Goal: Task Accomplishment & Management: Complete application form

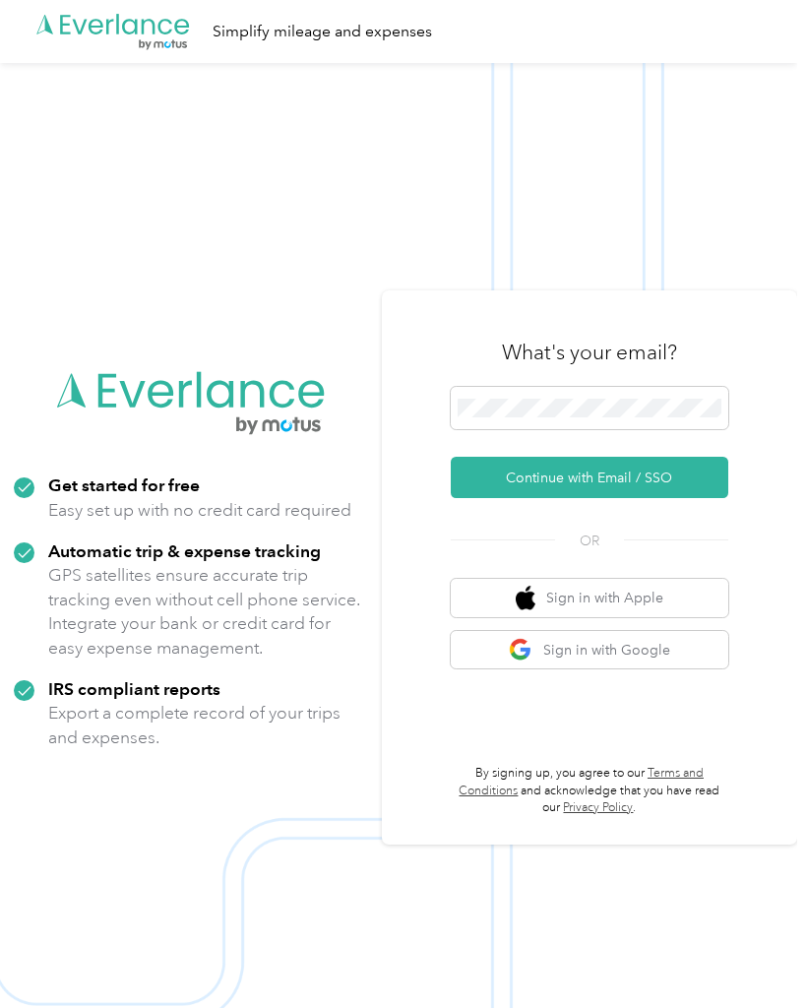
click at [683, 404] on span at bounding box center [590, 408] width 278 height 43
click at [612, 437] on div at bounding box center [590, 412] width 278 height 50
click at [648, 494] on button "Continue with Email / SSO" at bounding box center [590, 477] width 278 height 41
click at [644, 498] on button "Continue with Email / SSO" at bounding box center [590, 477] width 278 height 41
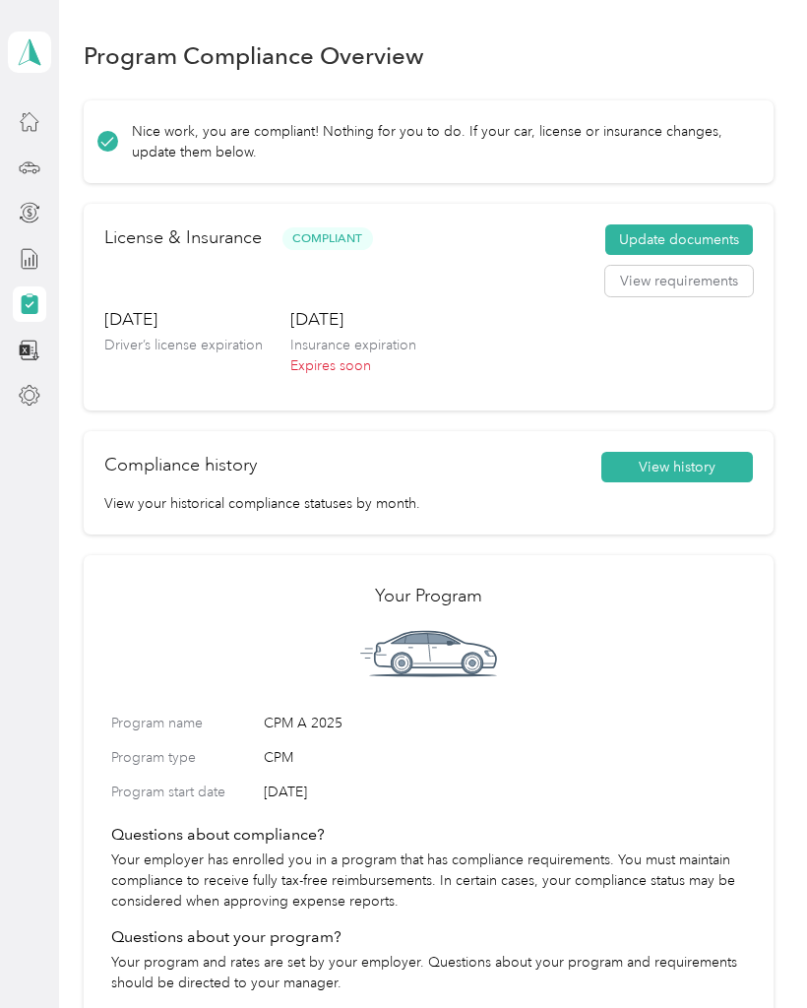
scroll to position [25, 0]
click at [710, 455] on button "View history" at bounding box center [678, 468] width 152 height 32
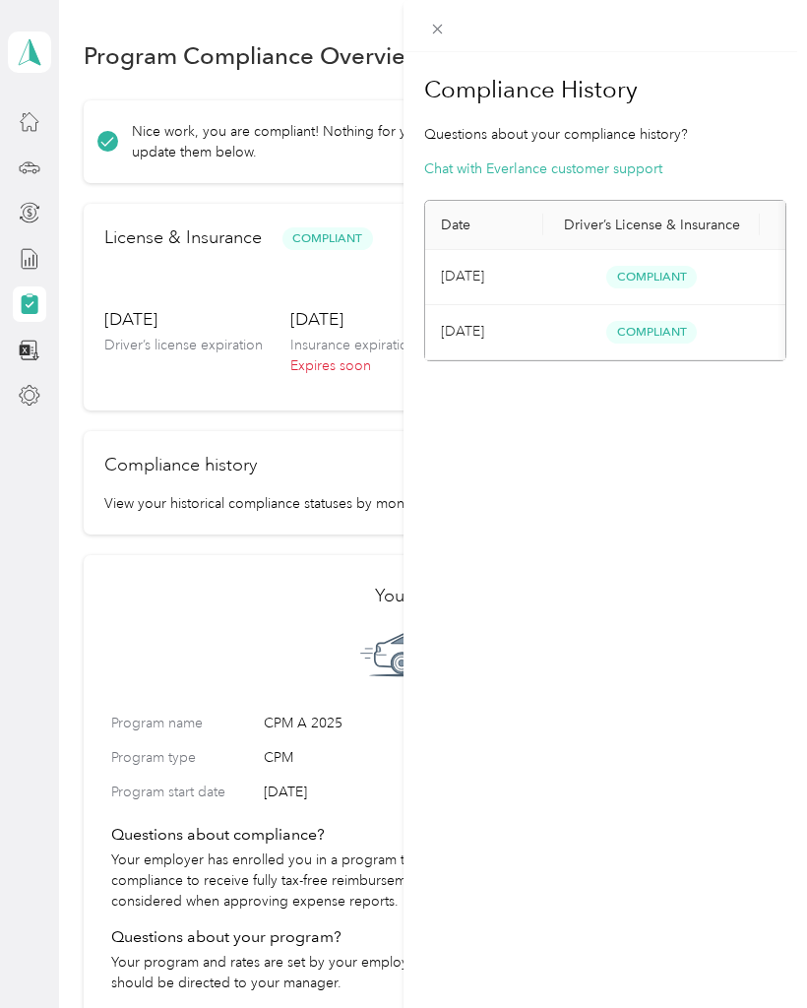
click at [647, 525] on div "Compliance History Questions about your compliance history? Chat with Everlance…" at bounding box center [606, 556] width 404 height 1008
click at [771, 74] on h1 "Compliance History" at bounding box center [605, 89] width 362 height 47
click at [609, 527] on div "Compliance History Questions about your compliance history? Chat with Everlance…" at bounding box center [606, 556] width 404 height 1008
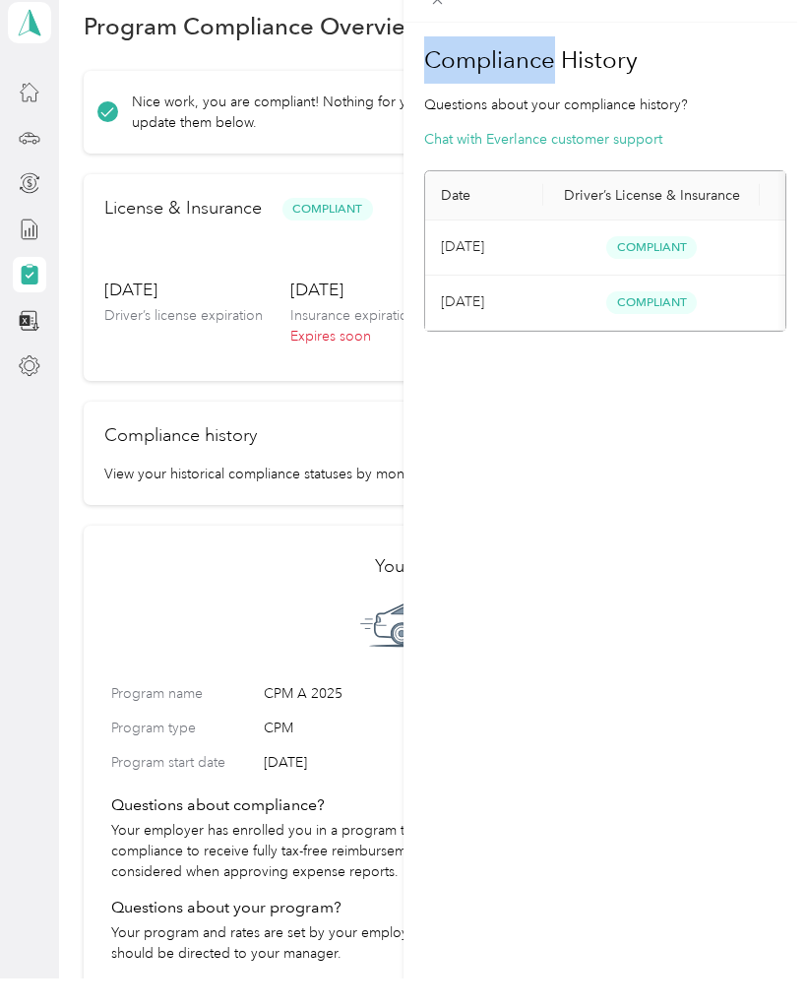
scroll to position [0, 0]
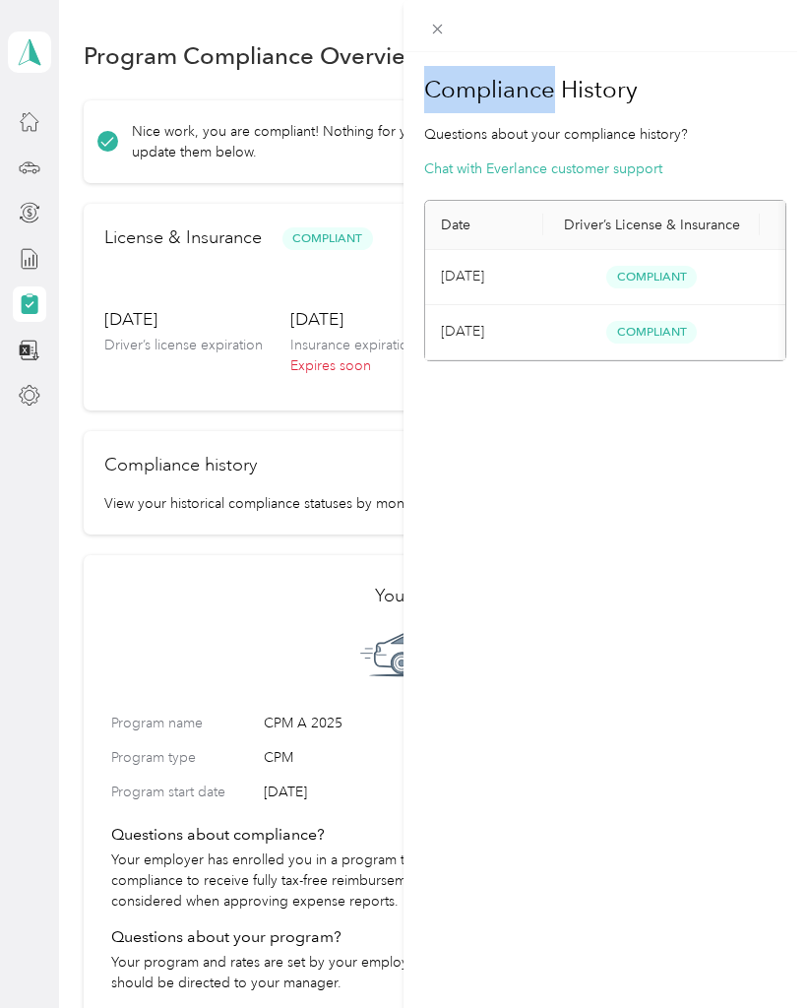
click at [744, 145] on section "Compliance History Questions about your compliance history? Chat with Everlance…" at bounding box center [605, 213] width 362 height 295
click at [348, 347] on div "Compliance History Questions about your compliance history? Chat with Everlance…" at bounding box center [403, 504] width 807 height 1008
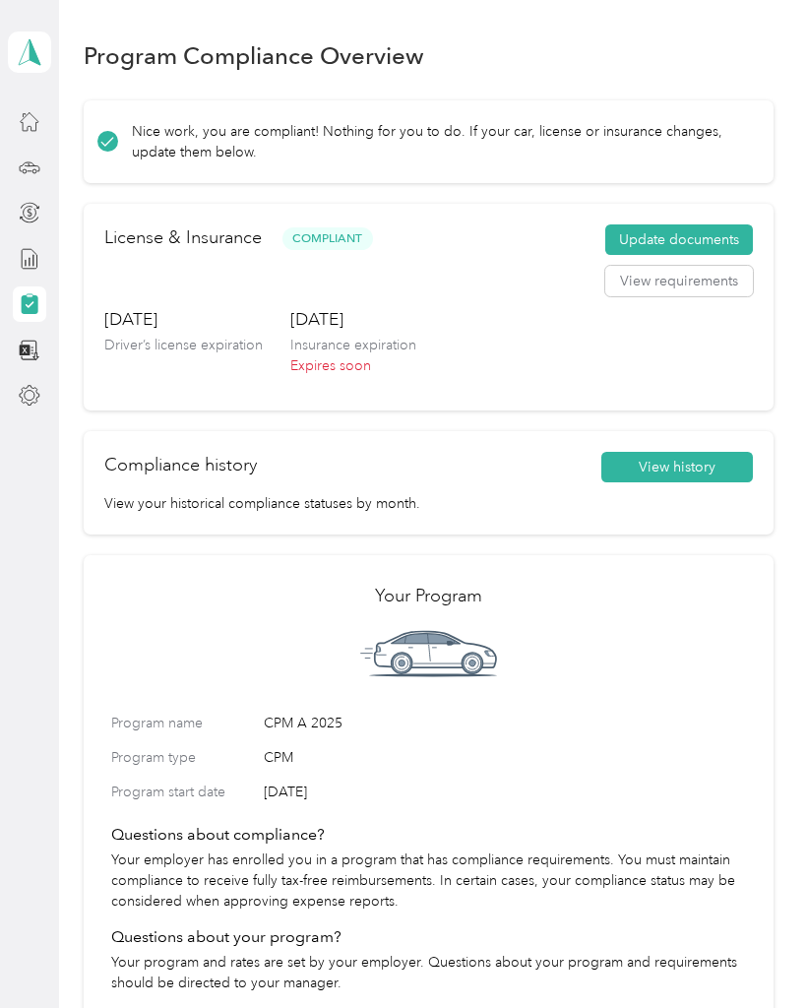
click at [713, 238] on button "Update documents" at bounding box center [680, 241] width 148 height 32
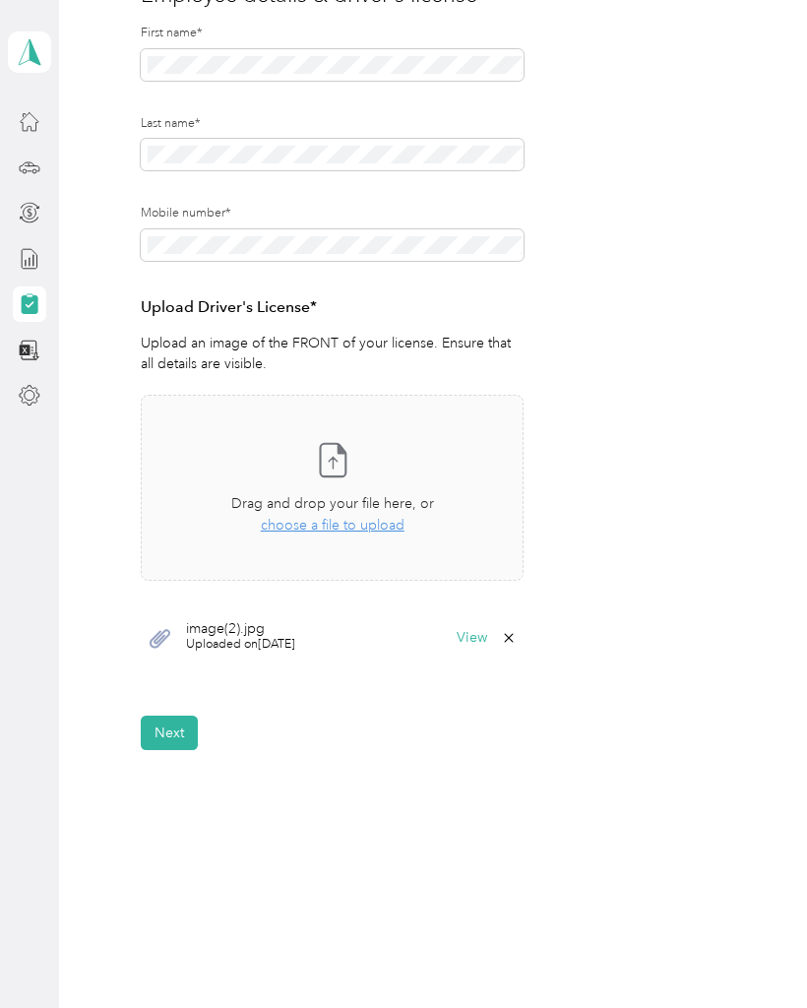
scroll to position [24, 0]
click at [207, 622] on span "image(2).jpg" at bounding box center [240, 629] width 109 height 14
click at [170, 629] on icon at bounding box center [160, 638] width 21 height 19
click at [468, 631] on button "View" at bounding box center [472, 638] width 31 height 14
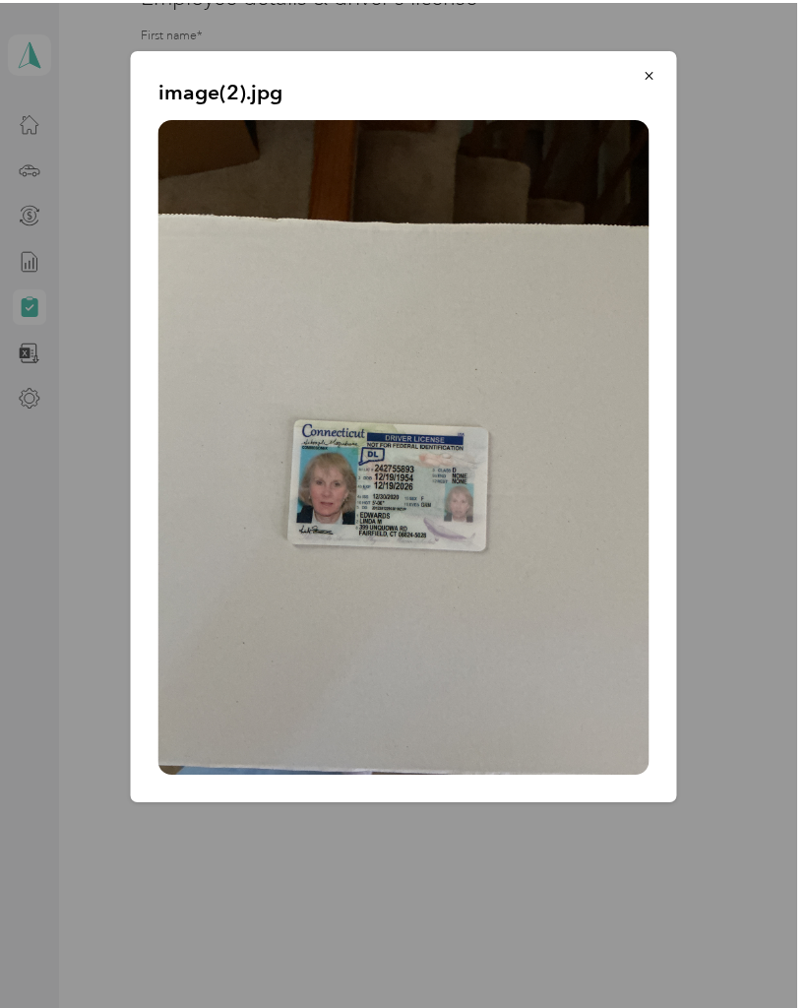
scroll to position [2, 0]
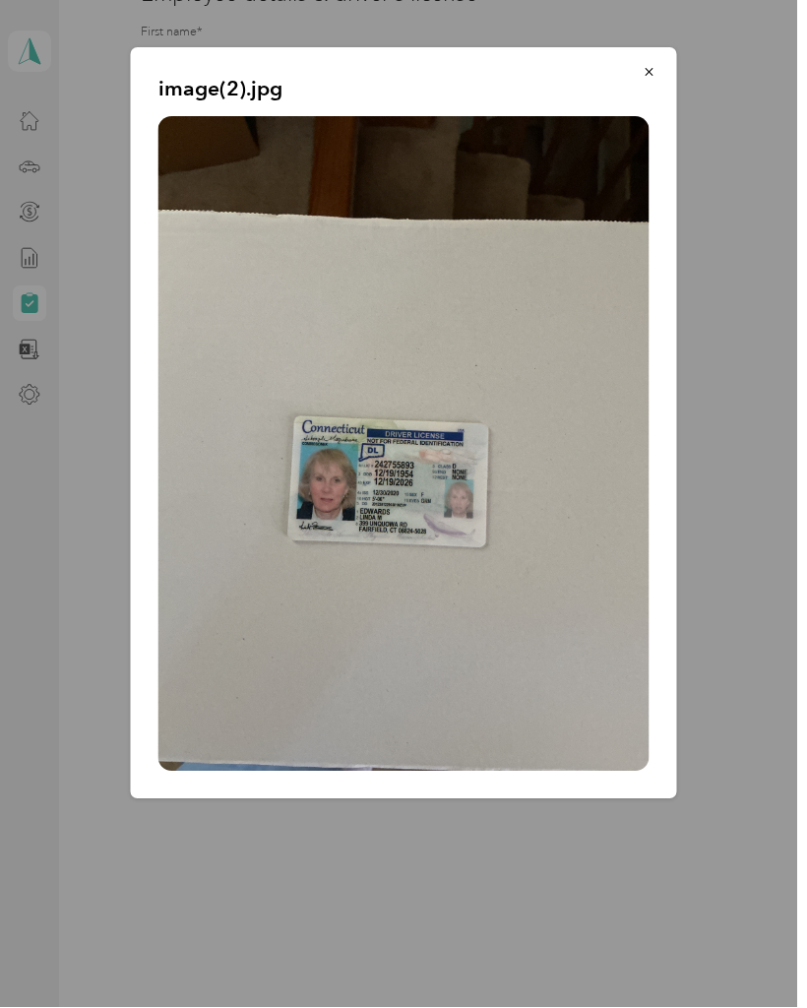
click at [629, 72] on button "button" at bounding box center [649, 72] width 41 height 34
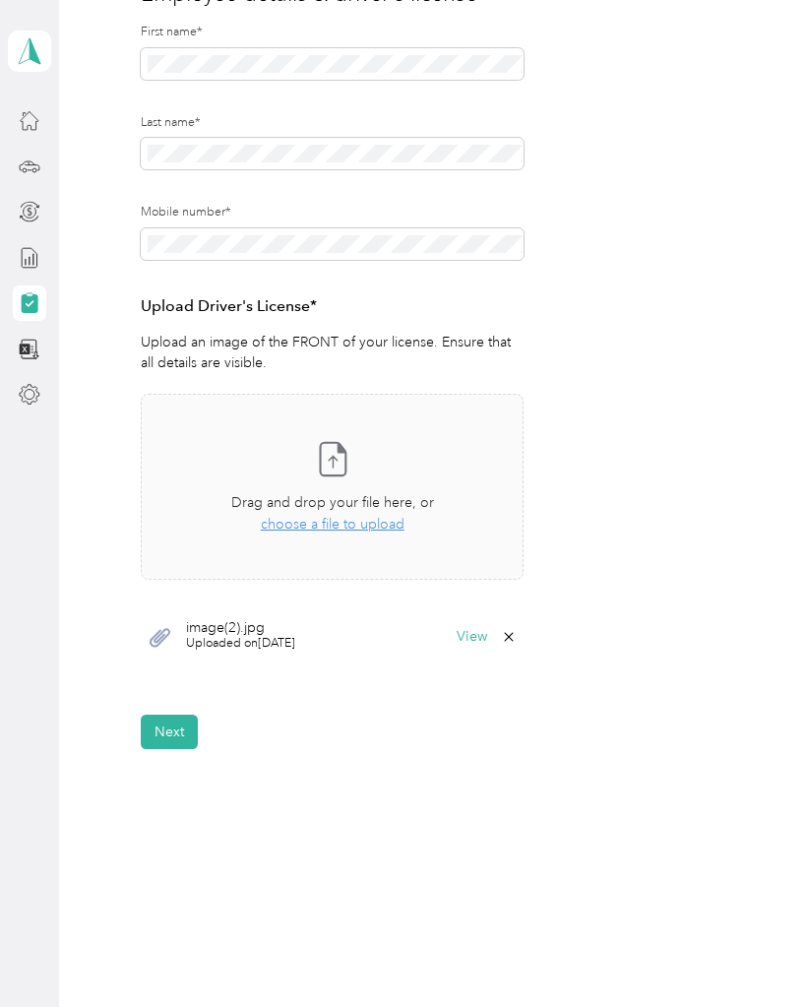
click at [176, 734] on button "Next" at bounding box center [169, 733] width 57 height 34
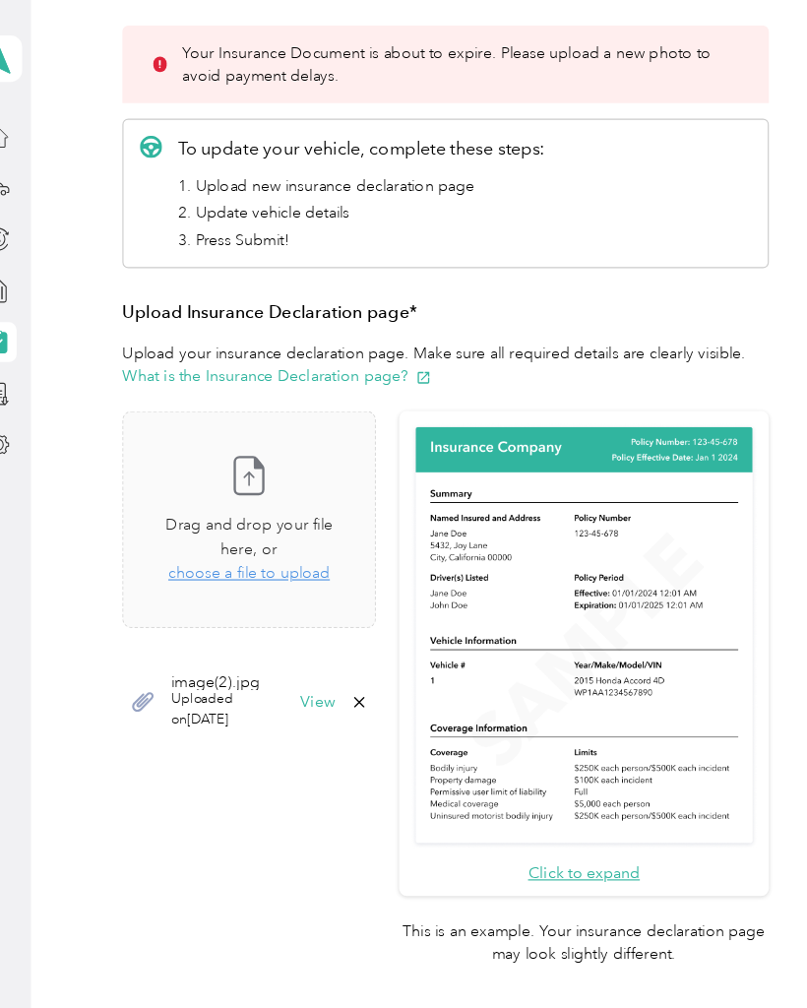
scroll to position [279, 0]
click at [359, 615] on icon at bounding box center [352, 623] width 16 height 16
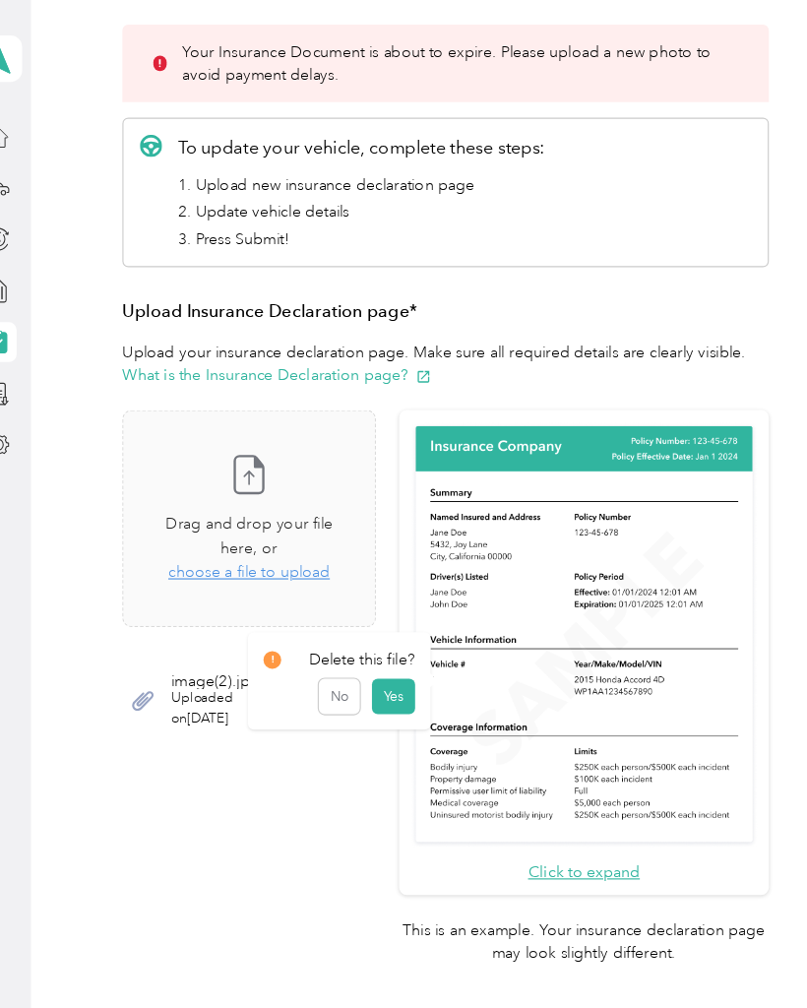
click at [362, 613] on button "Yes" at bounding box center [381, 620] width 38 height 32
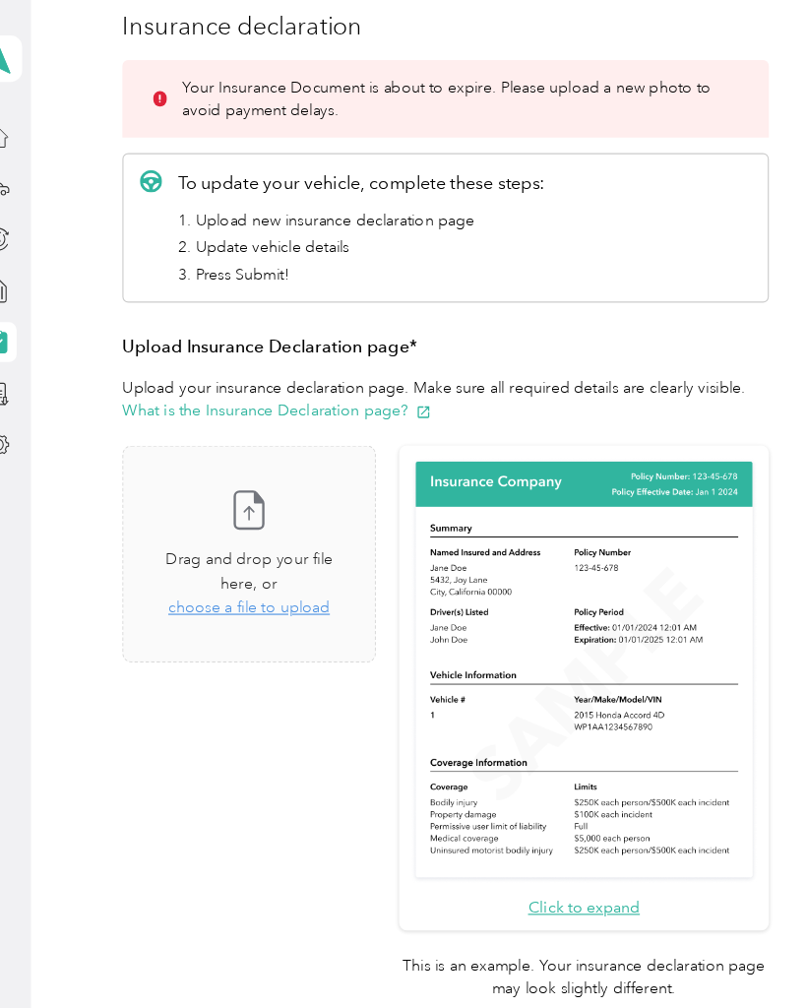
scroll to position [245, 0]
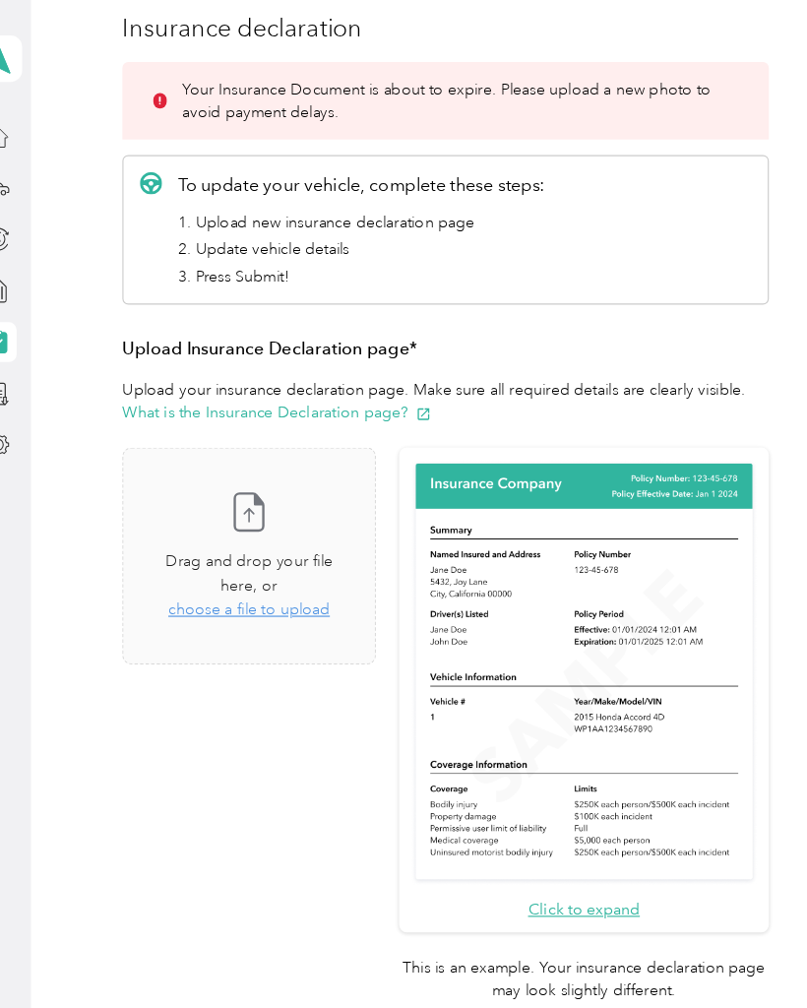
click at [302, 534] on span "choose a file to upload" at bounding box center [253, 542] width 144 height 17
click at [328, 362] on button "What is the Insurance Declaration page?" at bounding box center [278, 366] width 275 height 21
click at [303, 534] on span "choose a file to upload" at bounding box center [253, 542] width 144 height 17
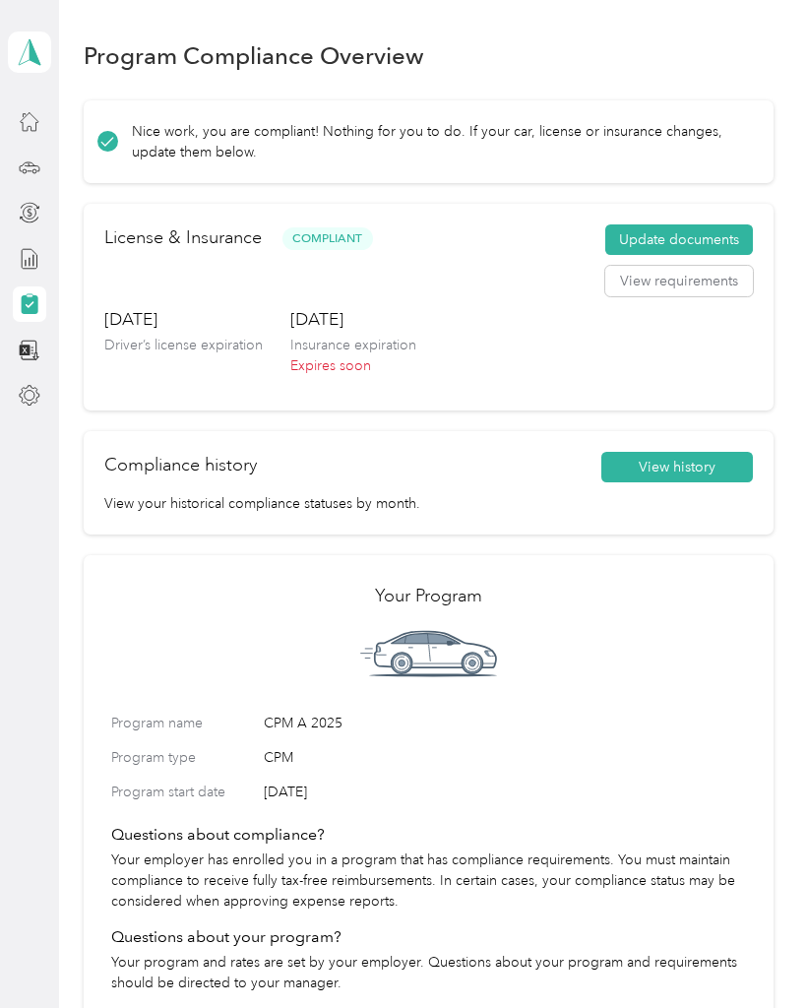
click at [723, 233] on button "Update documents" at bounding box center [680, 241] width 148 height 32
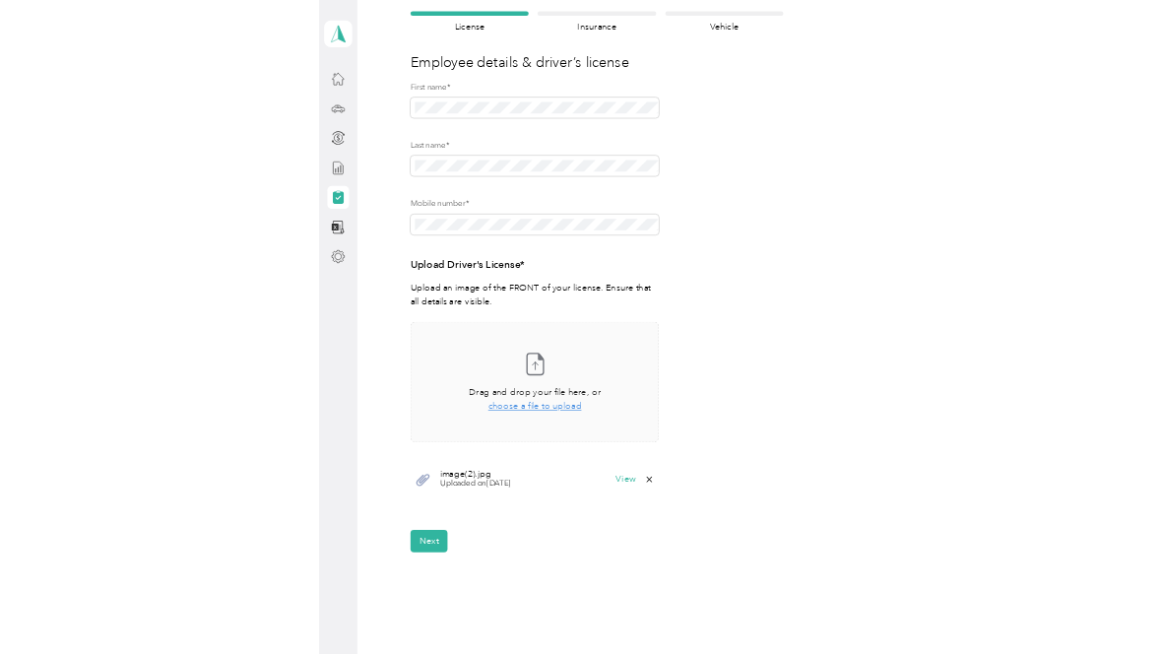
scroll to position [183, 0]
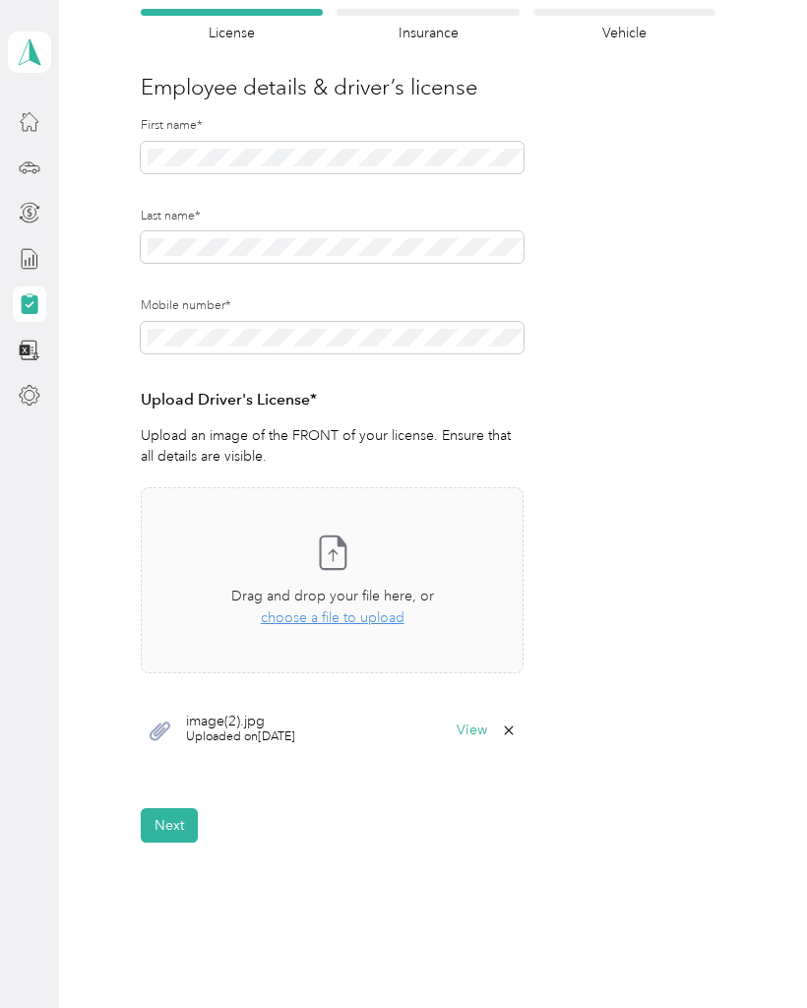
click at [365, 614] on span "choose a file to upload" at bounding box center [333, 618] width 144 height 17
click at [372, 581] on div "Take a photo or choose a photo from your library Drag and drop your file here, …" at bounding box center [333, 580] width 350 height 153
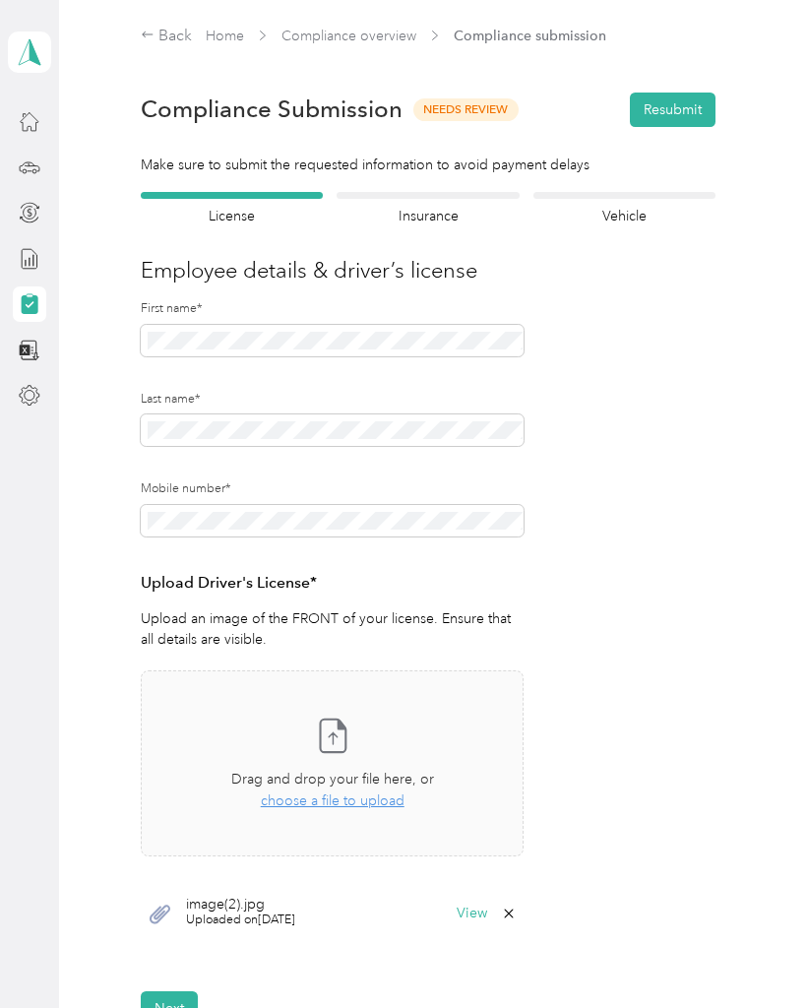
click at [347, 778] on span "Drag and drop your file here, or" at bounding box center [332, 779] width 203 height 17
click at [654, 659] on form "Employee details & driver’s license License Insurance declaration Insurance Veh…" at bounding box center [428, 609] width 575 height 834
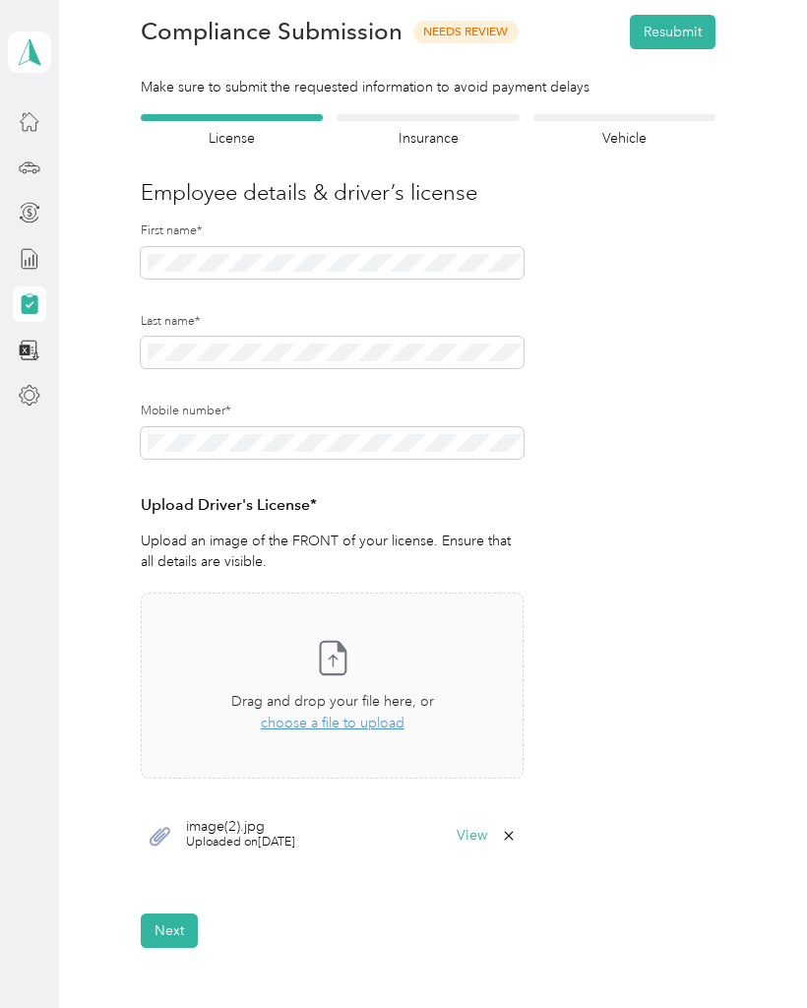
scroll to position [81, 0]
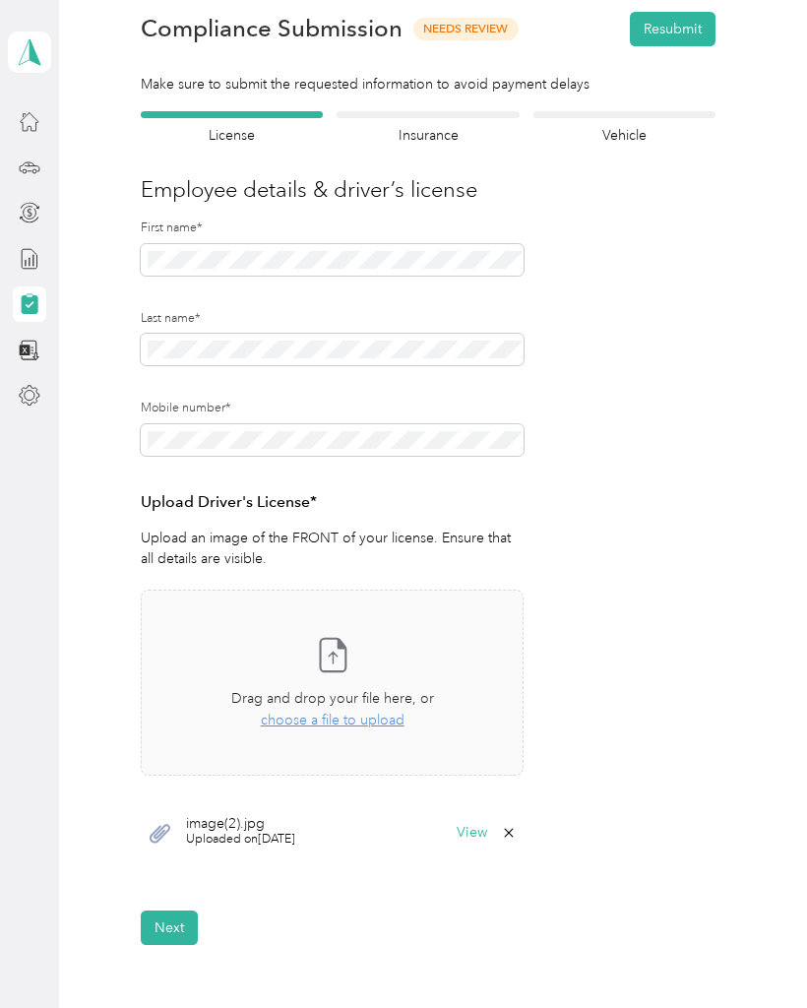
click at [263, 832] on span "Uploaded on 9/5/2025" at bounding box center [240, 840] width 109 height 18
click at [221, 826] on span "image(2).jpg" at bounding box center [240, 824] width 109 height 14
click at [509, 825] on icon at bounding box center [509, 833] width 16 height 16
click at [471, 845] on button "Yes" at bounding box center [466, 845] width 38 height 32
click at [322, 964] on div "Back Home Compliance overview Compliance submission Compliance Submission Needs…" at bounding box center [428, 497] width 739 height 1157
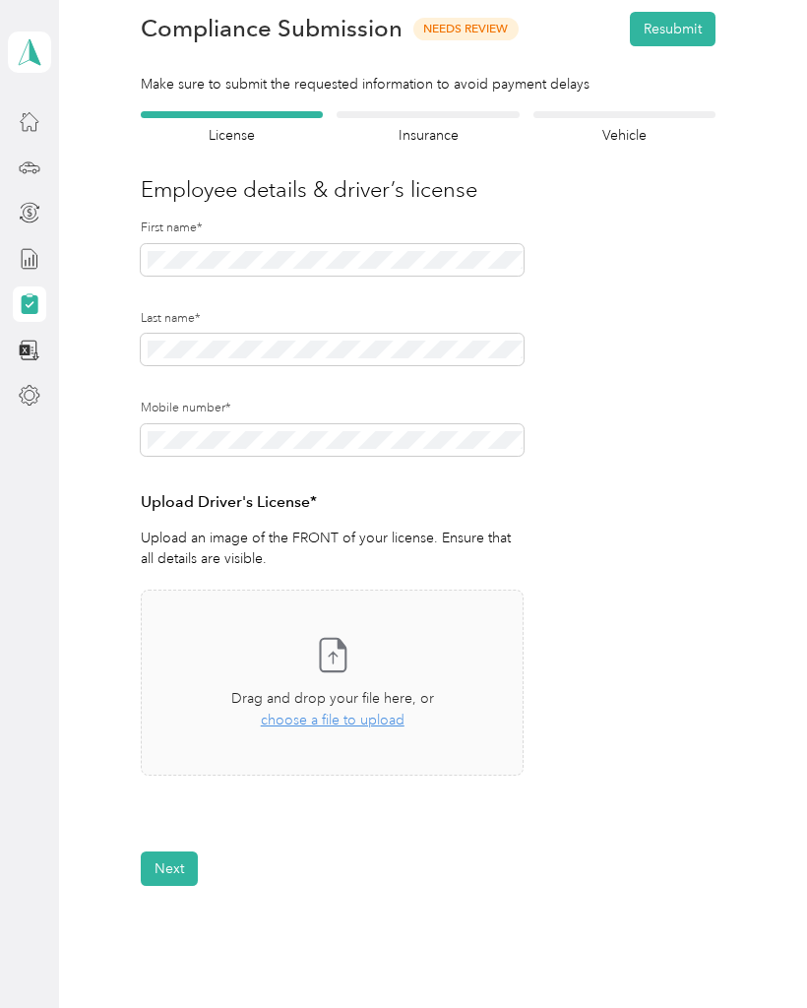
click at [173, 864] on button "Next" at bounding box center [169, 869] width 57 height 34
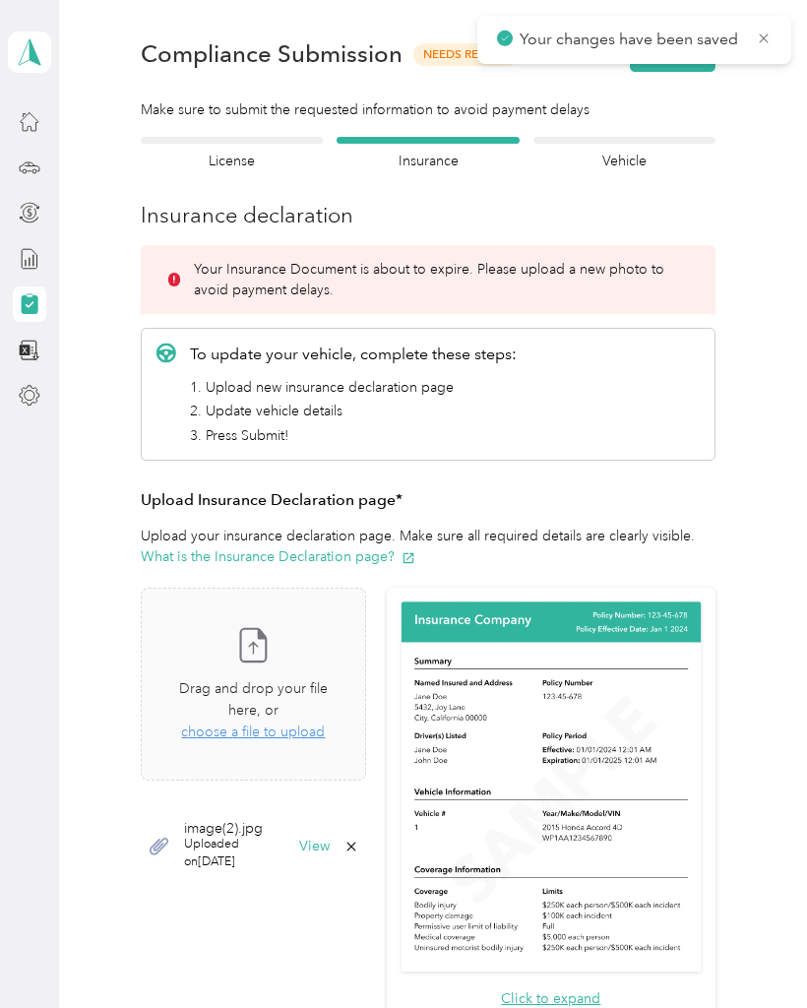
scroll to position [24, 0]
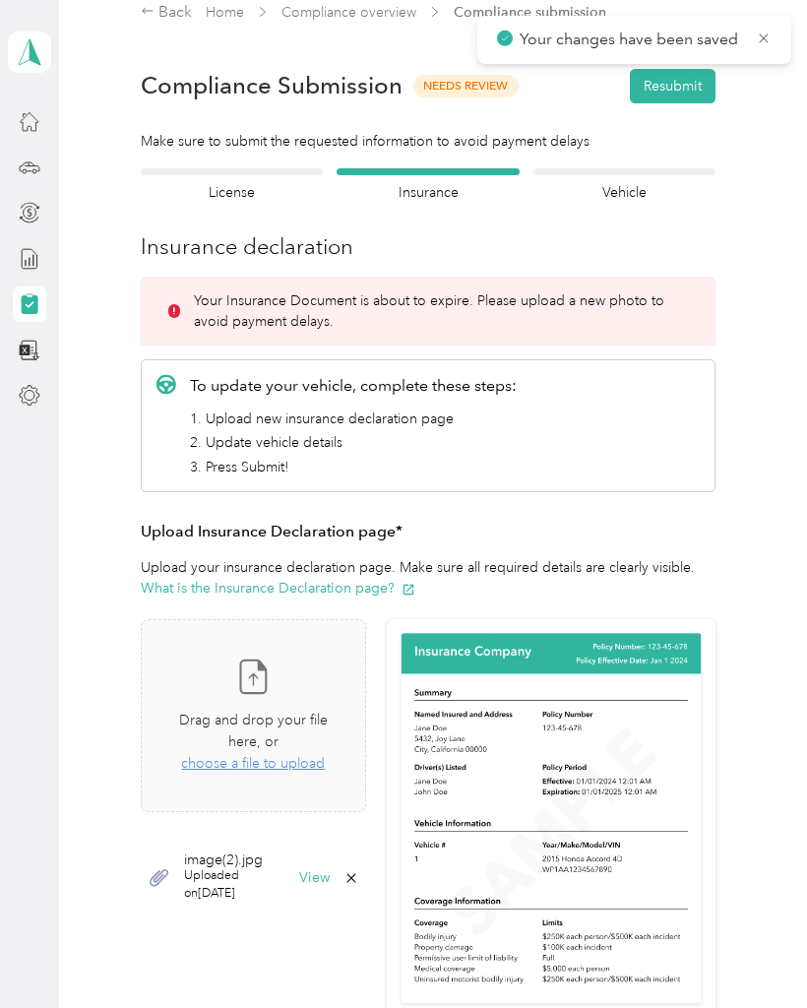
click at [262, 857] on span "image(2).jpg" at bounding box center [234, 861] width 101 height 14
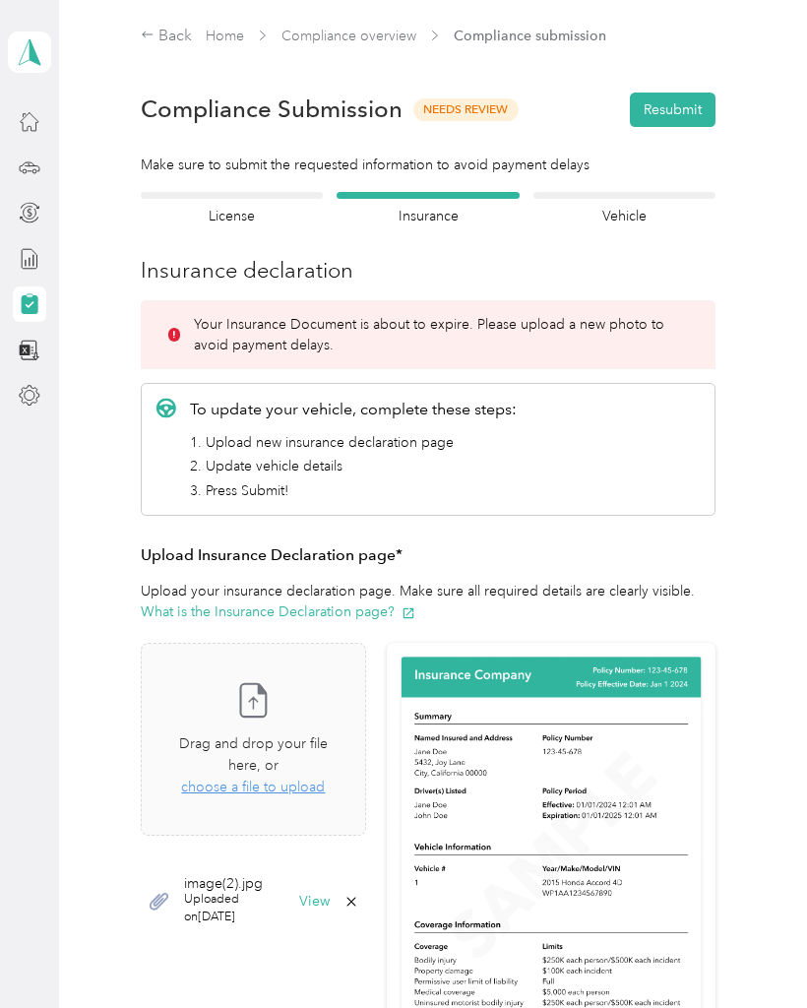
scroll to position [0, 0]
click at [267, 717] on icon at bounding box center [254, 700] width 26 height 32
click at [257, 891] on span "Uploaded on 9/8/2025" at bounding box center [234, 908] width 101 height 34
click at [236, 901] on div "image(2).jpg Uploaded on 9/8/2025 View" at bounding box center [254, 902] width 226 height 76
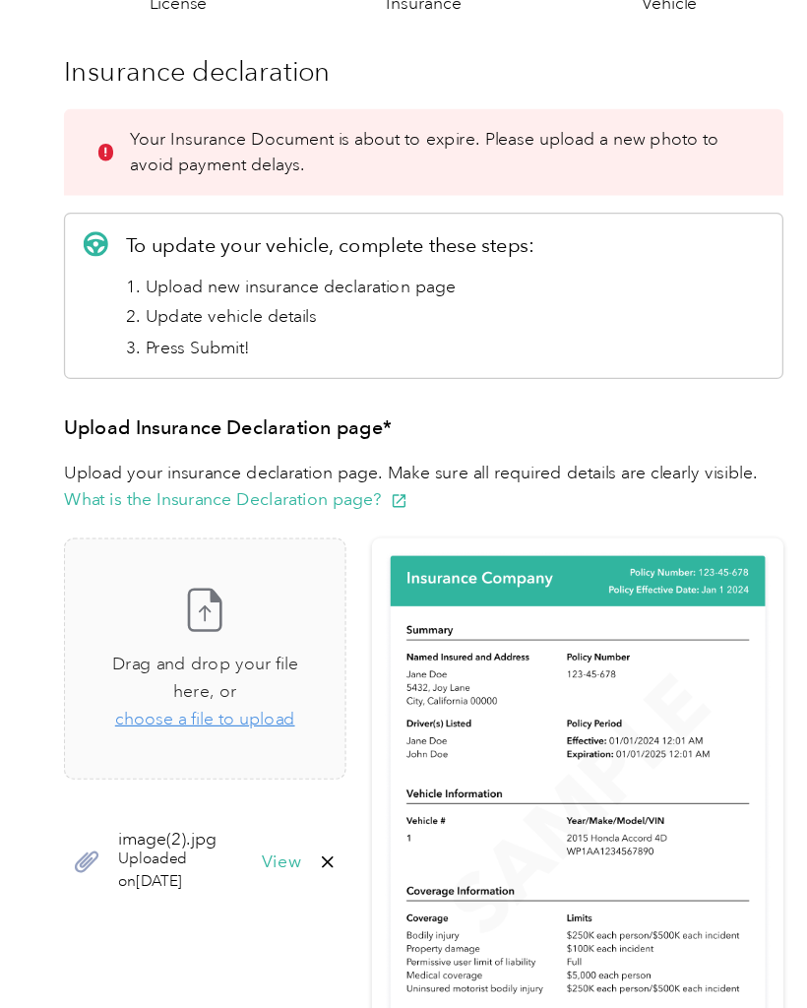
scroll to position [120, 0]
click at [184, 771] on span "Uploaded on 9/8/2025" at bounding box center [234, 788] width 101 height 34
click at [304, 775] on button "View" at bounding box center [314, 782] width 31 height 14
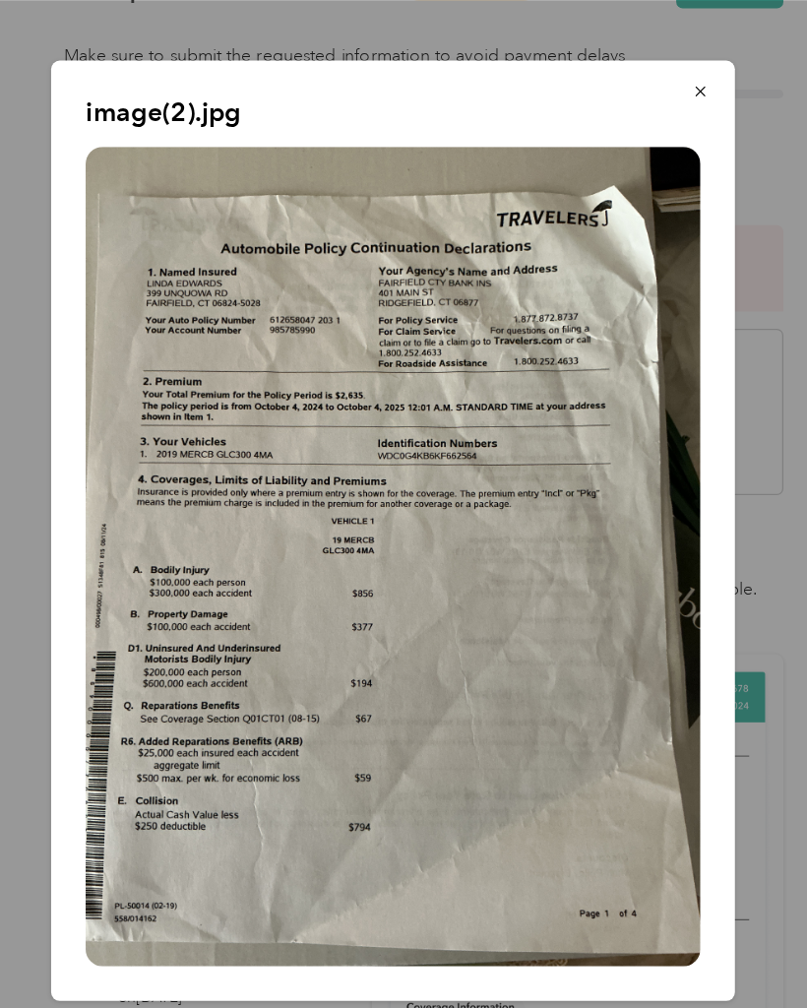
scroll to position [0, 0]
click at [629, 73] on button "button" at bounding box center [649, 72] width 41 height 34
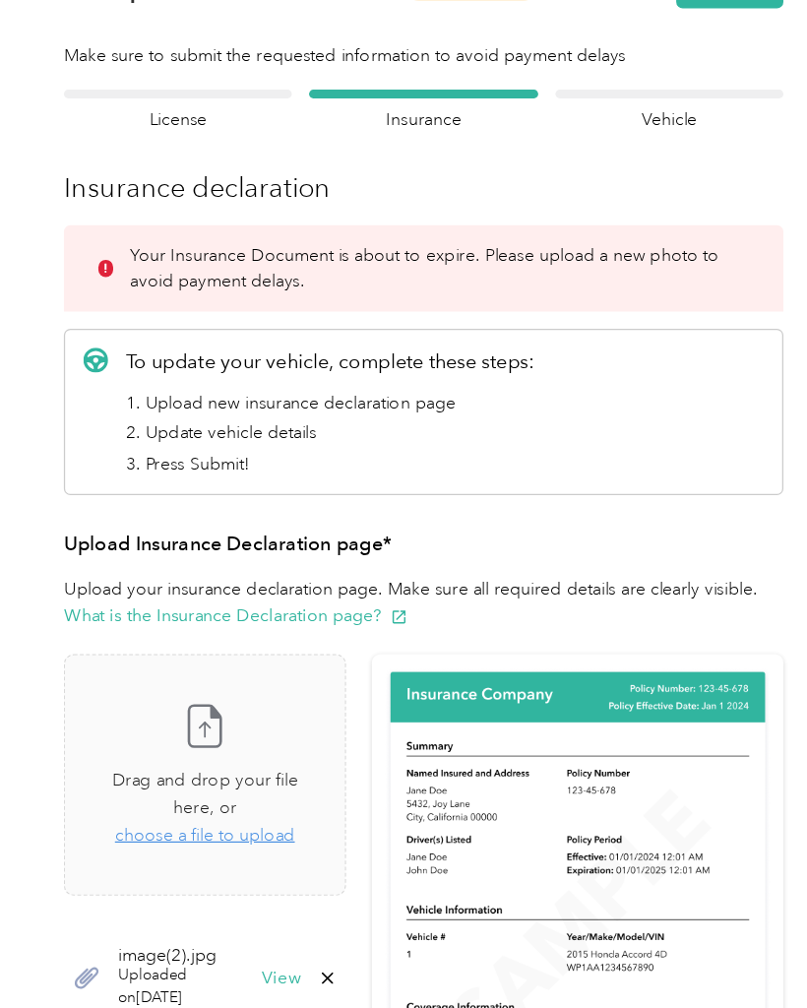
click at [344, 774] on icon at bounding box center [352, 782] width 16 height 16
click at [362, 771] on button "Yes" at bounding box center [381, 778] width 38 height 32
click at [231, 635] on span "Drag and drop your file here, or" at bounding box center [253, 634] width 149 height 38
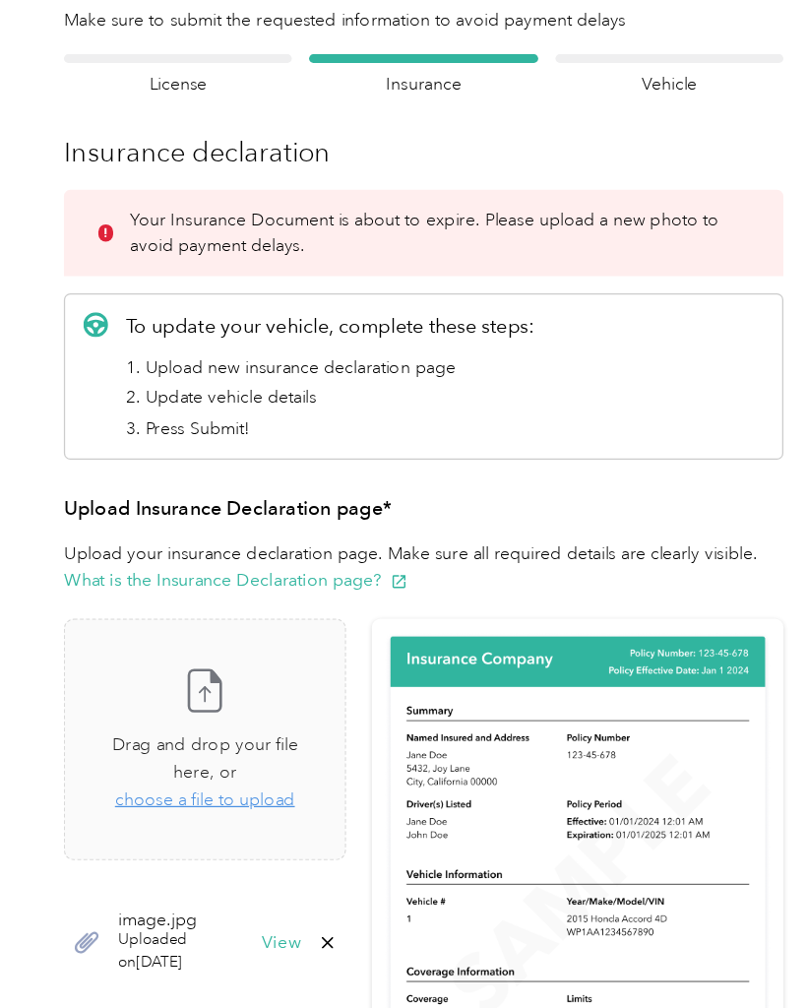
scroll to position [149, 0]
click at [248, 630] on span "choose a file to upload" at bounding box center [253, 638] width 144 height 17
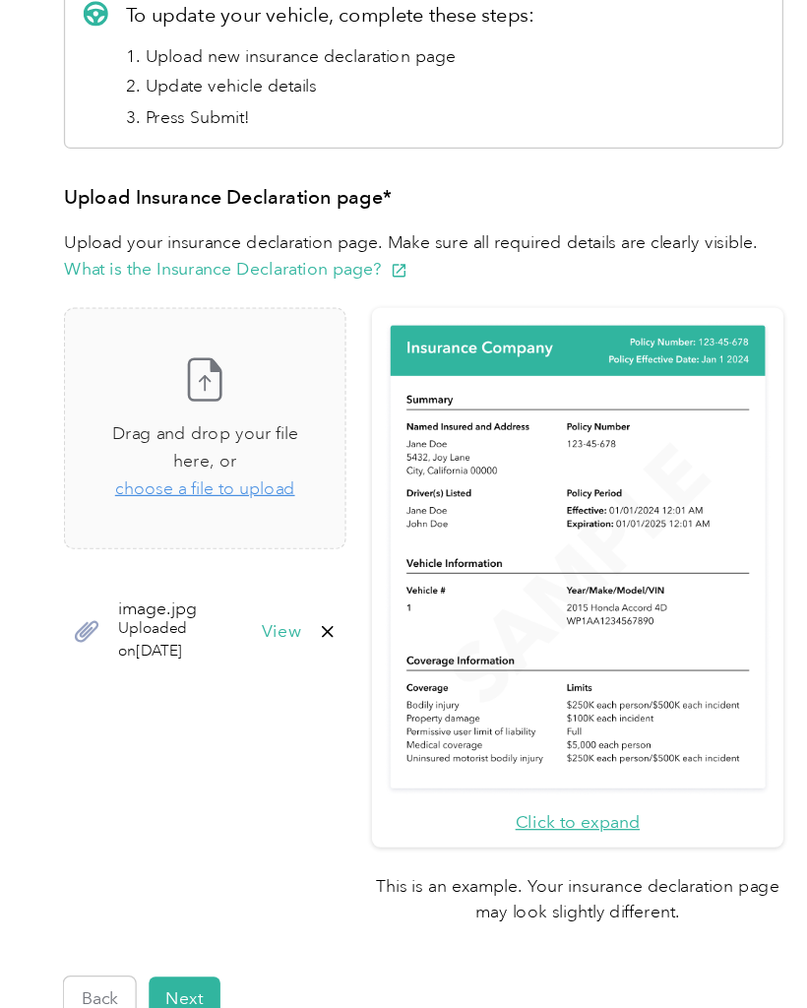
scroll to position [397, 0]
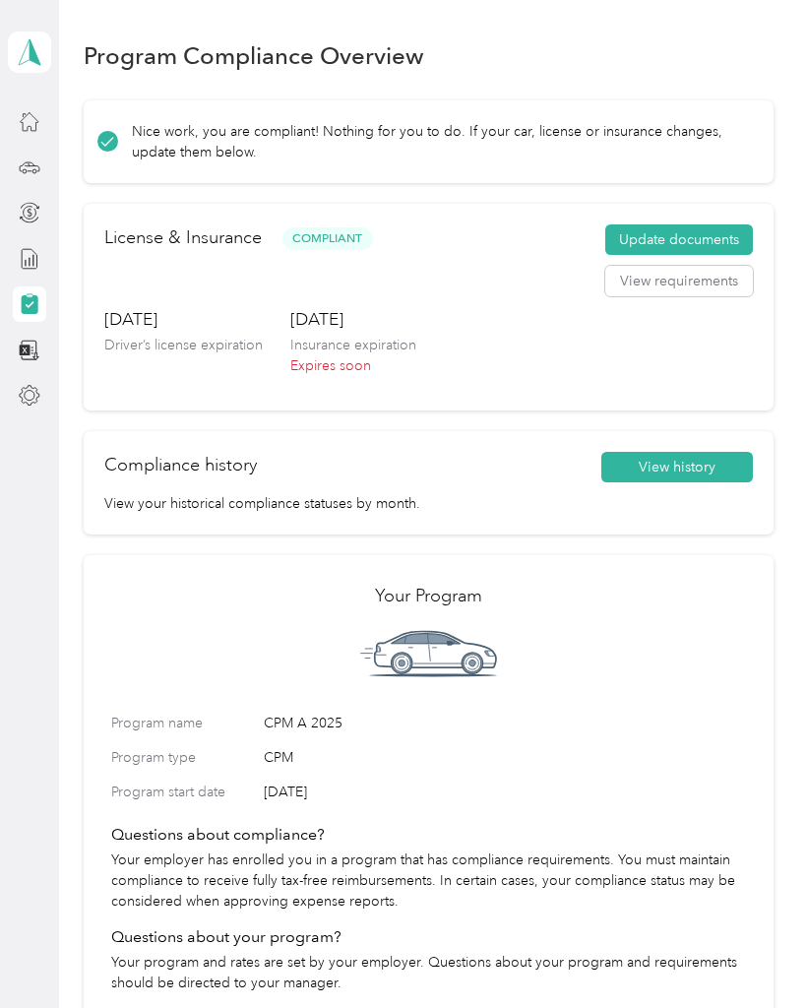
click at [693, 235] on button "Update documents" at bounding box center [680, 241] width 148 height 32
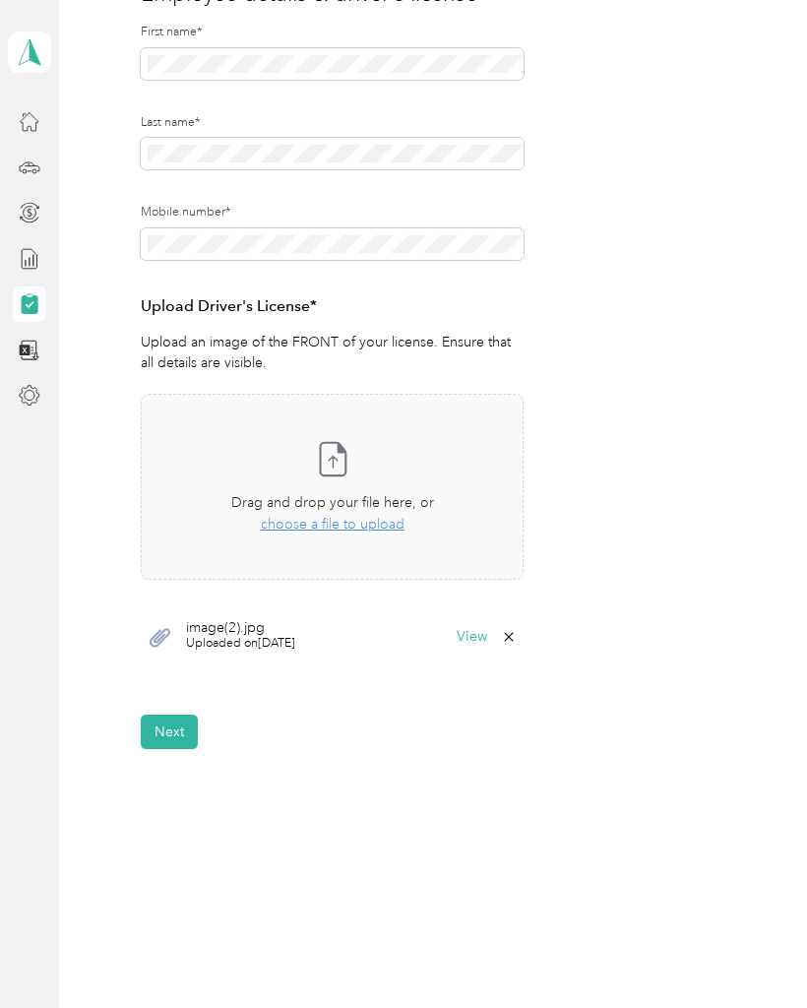
scroll to position [276, 0]
click at [267, 636] on span "Uploaded on 9/5/2025" at bounding box center [240, 645] width 109 height 18
click at [249, 636] on span "Uploaded on 9/5/2025" at bounding box center [240, 645] width 109 height 18
click at [200, 636] on span "Uploaded on 9/5/2025" at bounding box center [240, 645] width 109 height 18
click at [346, 488] on div "Take a photo or choose a photo from your library Drag and drop your file here, …" at bounding box center [333, 488] width 350 height 153
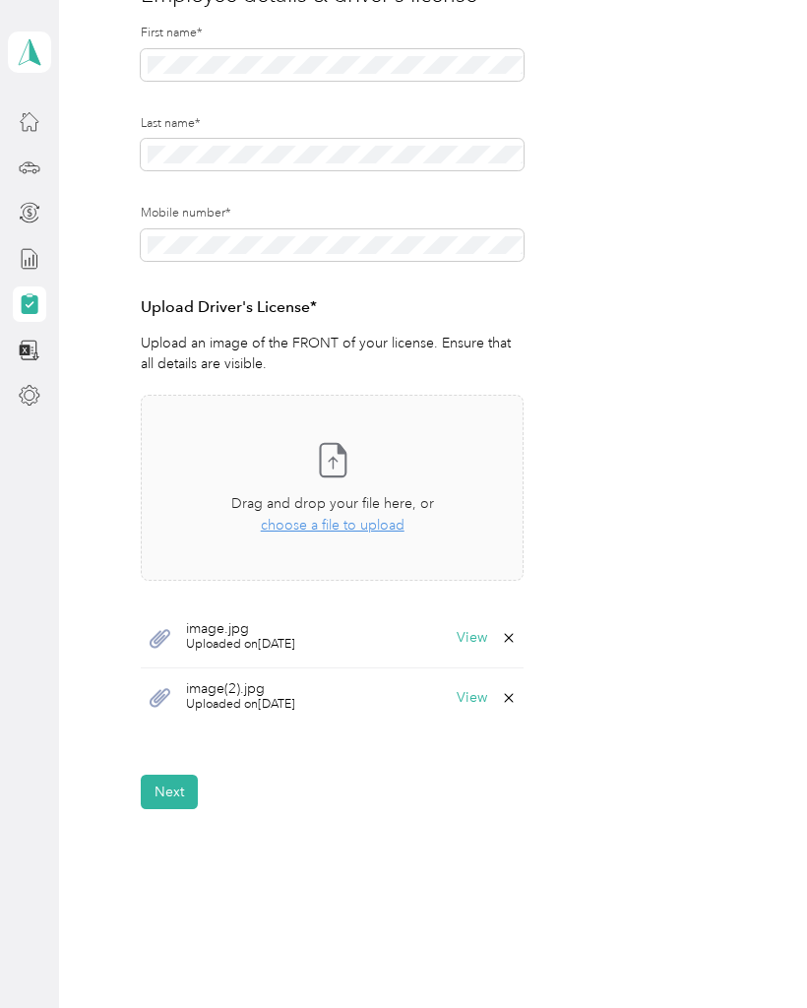
click at [269, 627] on span "image.jpg" at bounding box center [240, 629] width 109 height 14
click at [362, 634] on div "image.jpg Uploaded on 10/1/2025 View" at bounding box center [332, 639] width 383 height 60
click at [474, 637] on button "View" at bounding box center [472, 638] width 31 height 14
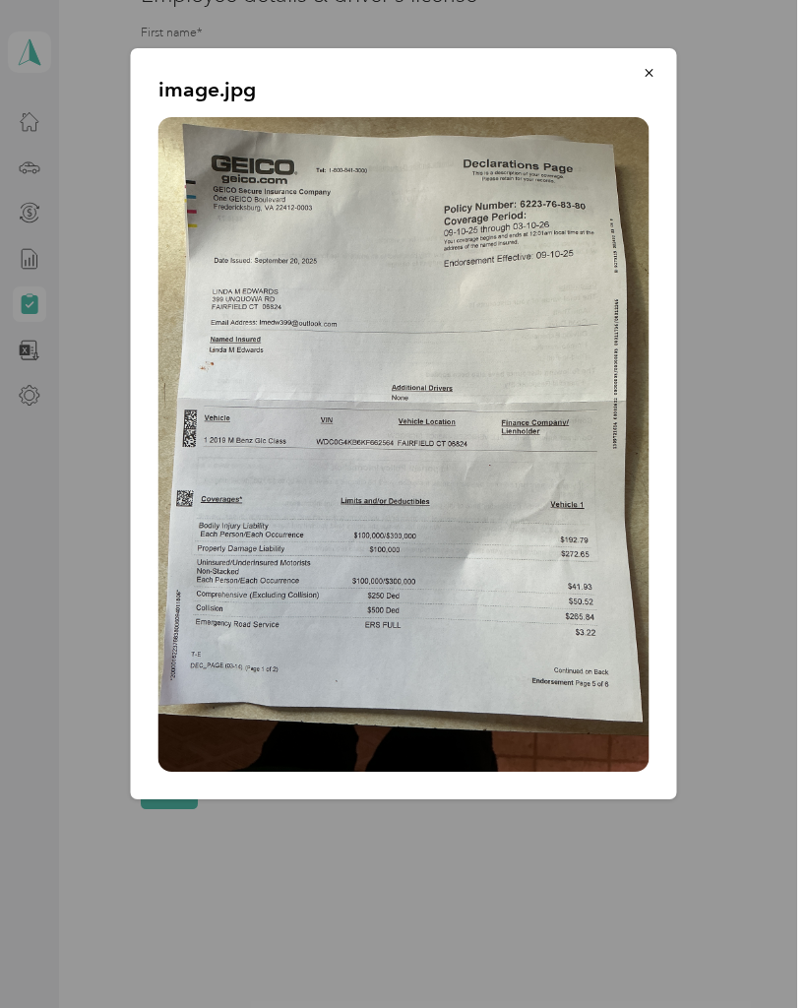
click at [647, 73] on icon "button" at bounding box center [650, 73] width 14 height 14
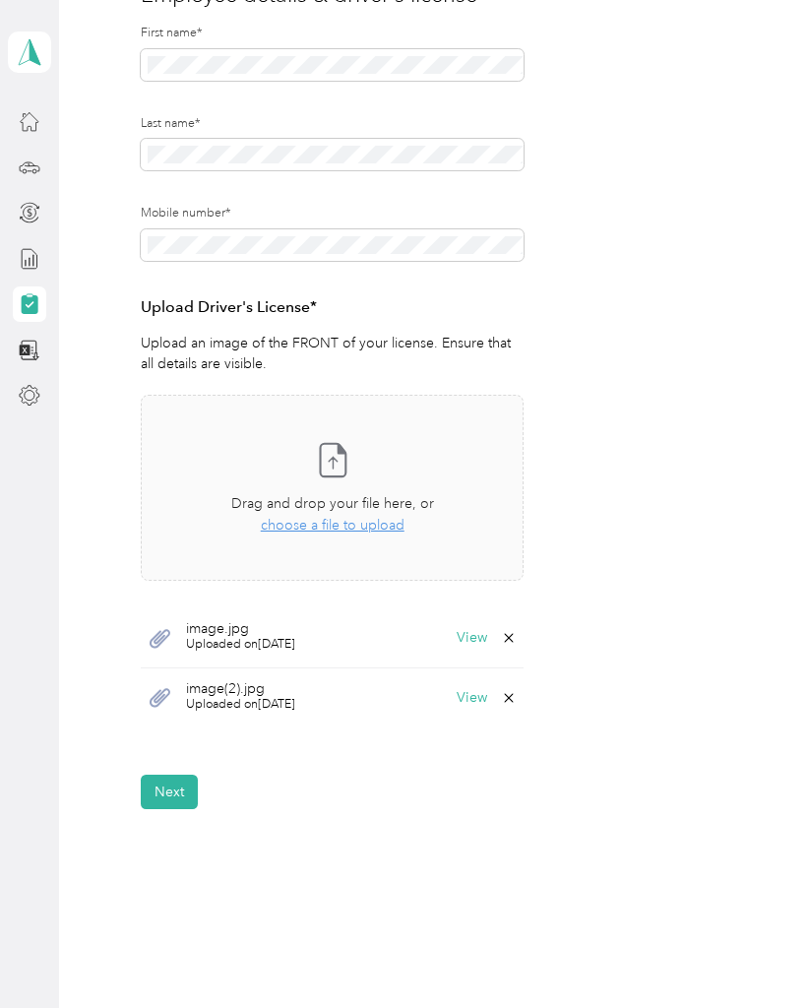
scroll to position [269, 0]
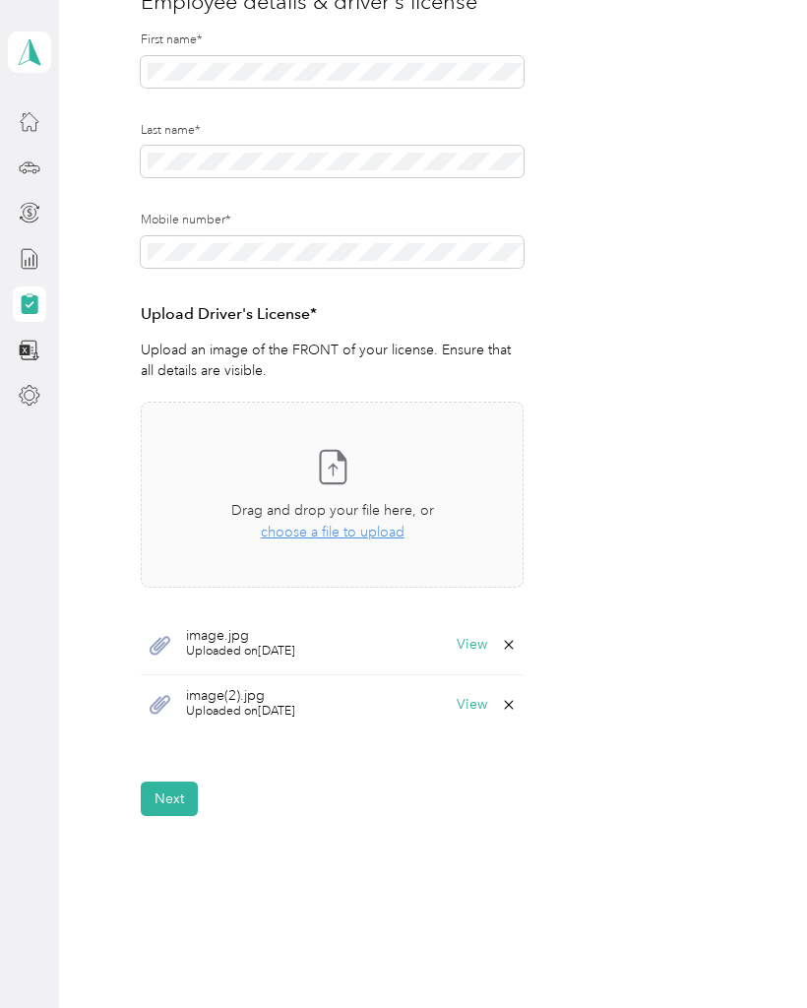
click at [194, 704] on span "Uploaded on 9/5/2025" at bounding box center [240, 712] width 109 height 18
click at [514, 704] on icon at bounding box center [509, 704] width 9 height 9
click at [473, 712] on button "Yes" at bounding box center [466, 716] width 38 height 32
click at [269, 643] on span "Uploaded on [DATE]" at bounding box center [240, 652] width 109 height 18
click at [477, 649] on button "View" at bounding box center [472, 645] width 31 height 14
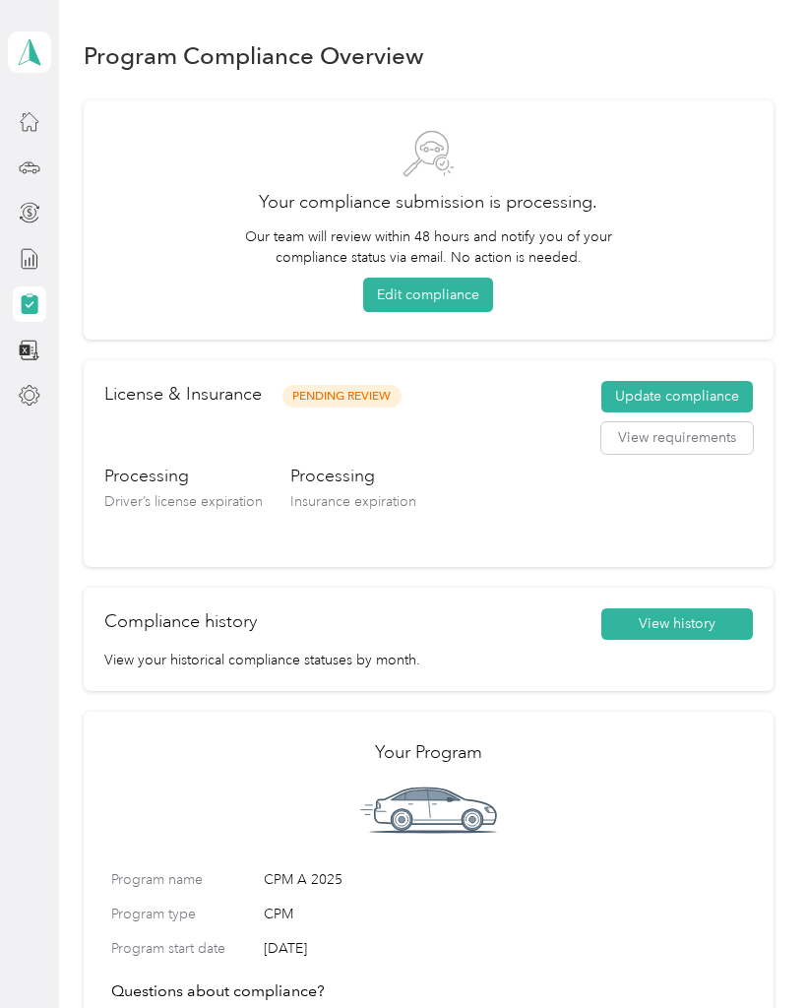
click at [711, 443] on button "View requirements" at bounding box center [678, 438] width 152 height 32
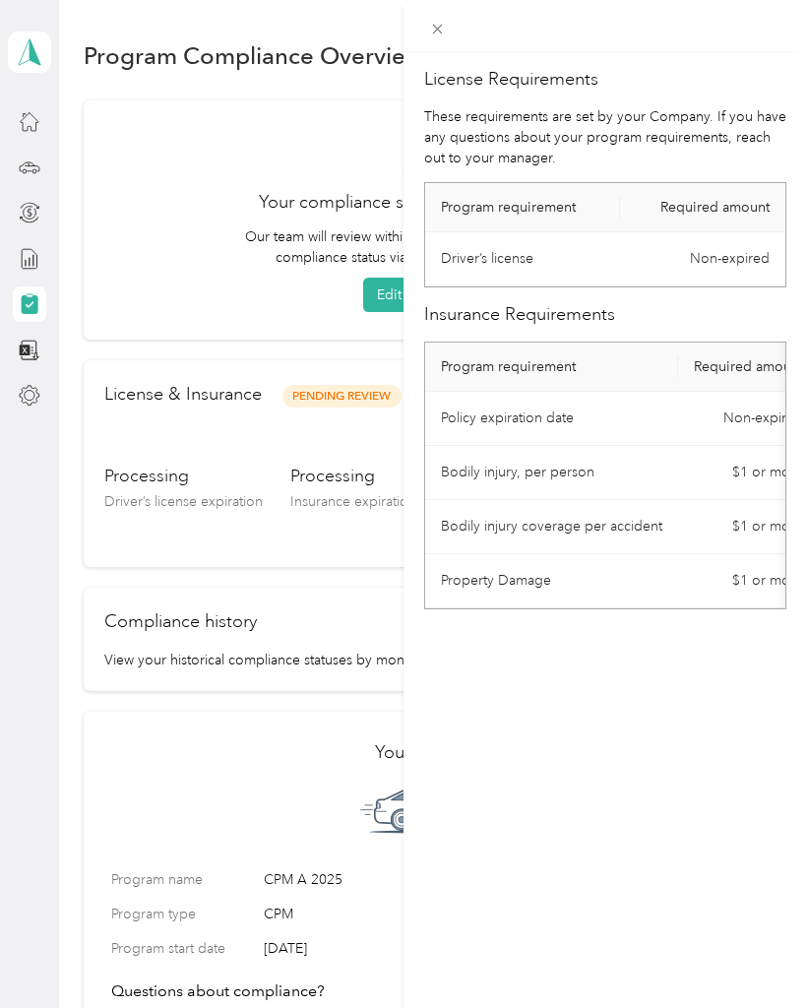
click at [360, 392] on div "License Requirements These requirements are set by your Company. If you have an…" at bounding box center [403, 504] width 807 height 1008
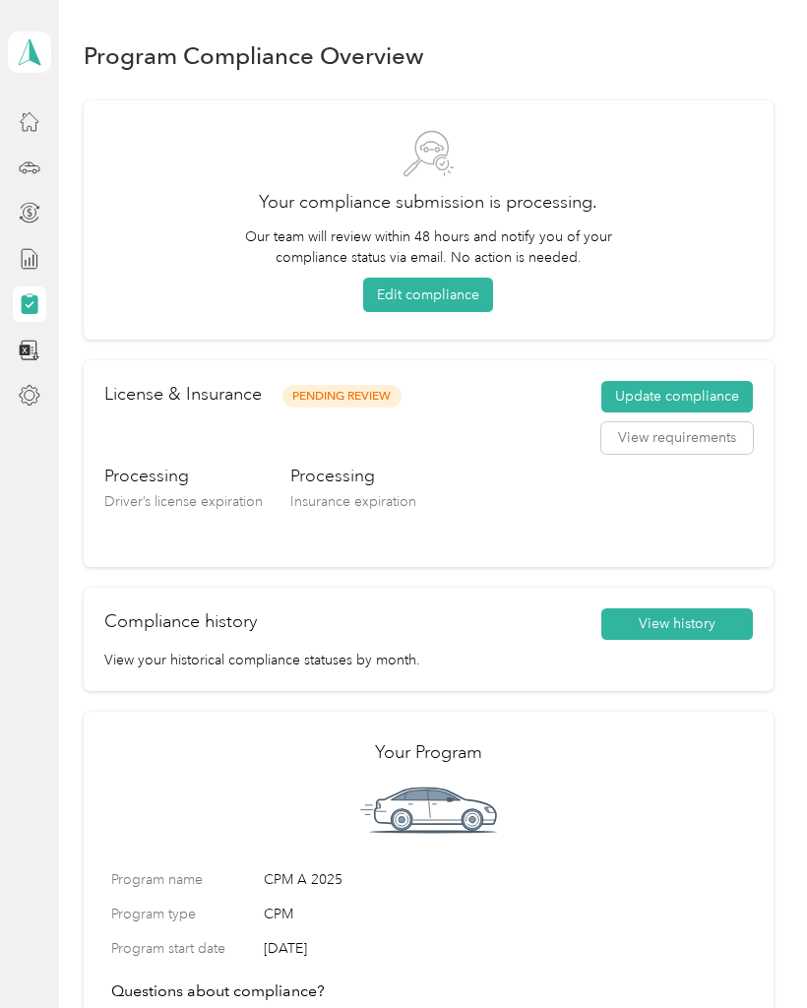
click at [222, 394] on h2 "License & Insurance" at bounding box center [183, 394] width 158 height 27
click at [682, 401] on button "Update compliance" at bounding box center [678, 397] width 152 height 32
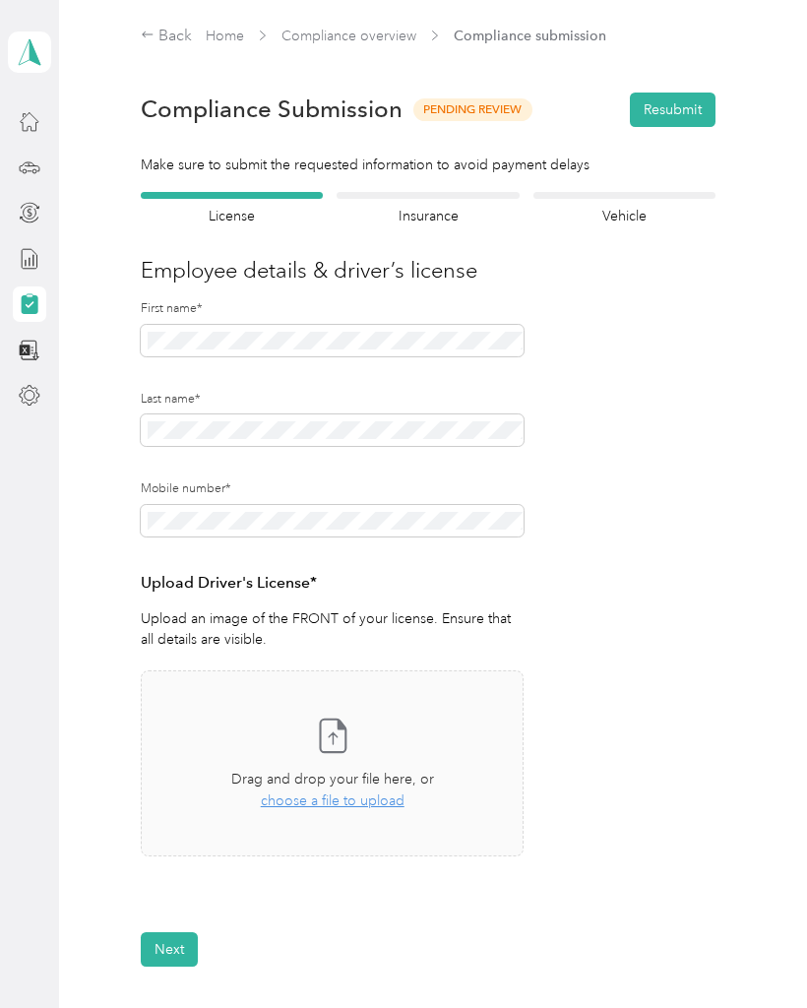
scroll to position [124, 0]
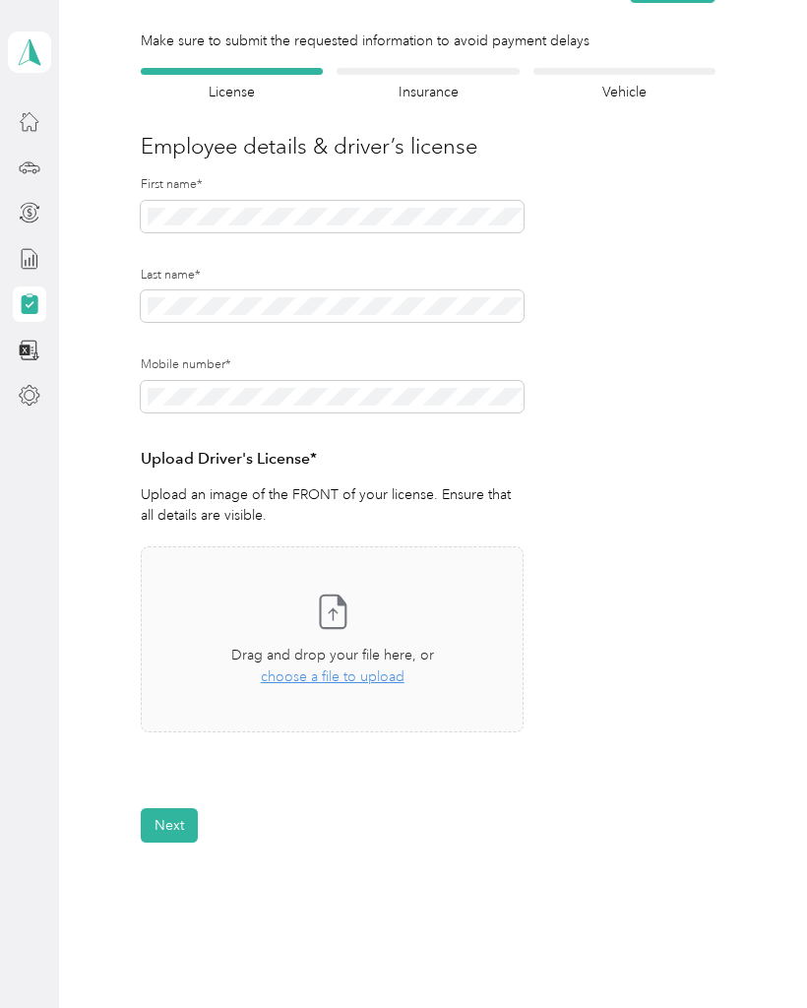
click at [371, 679] on span "choose a file to upload" at bounding box center [333, 677] width 144 height 17
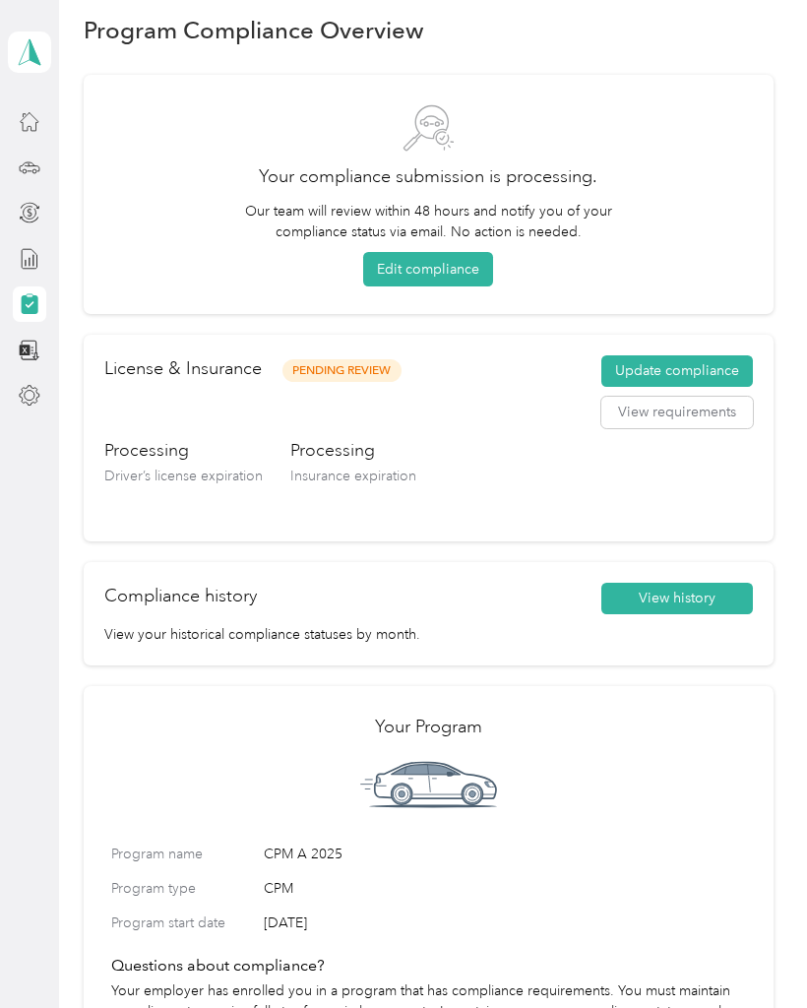
scroll to position [18, 0]
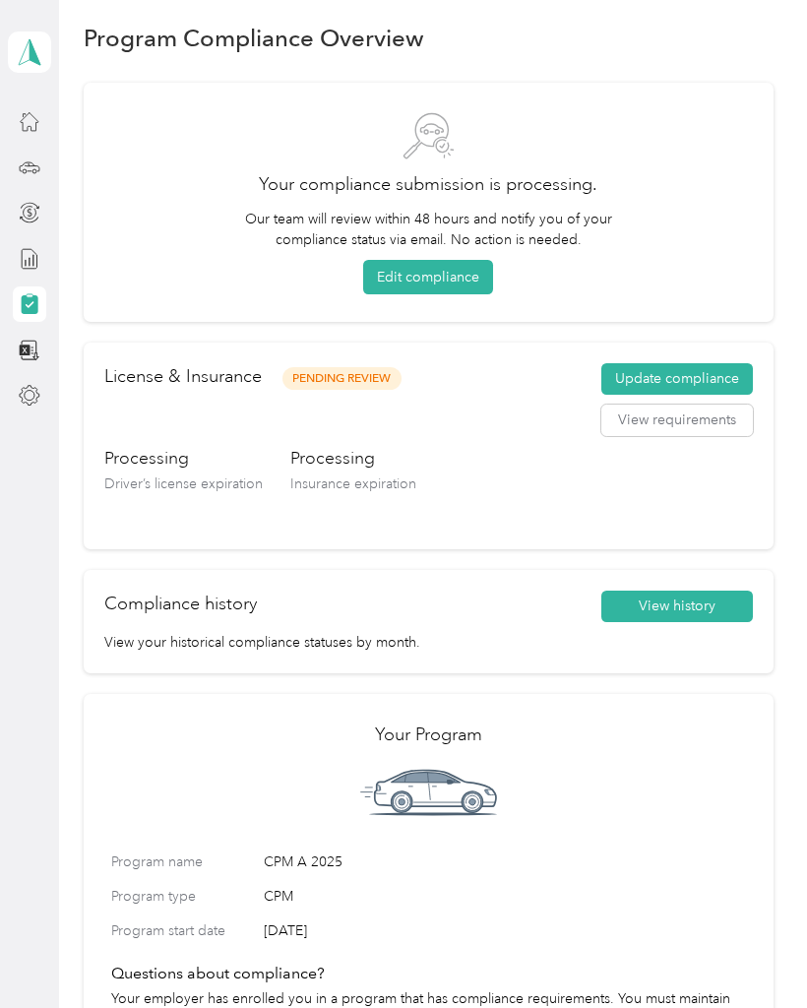
click at [720, 431] on button "View requirements" at bounding box center [678, 421] width 152 height 32
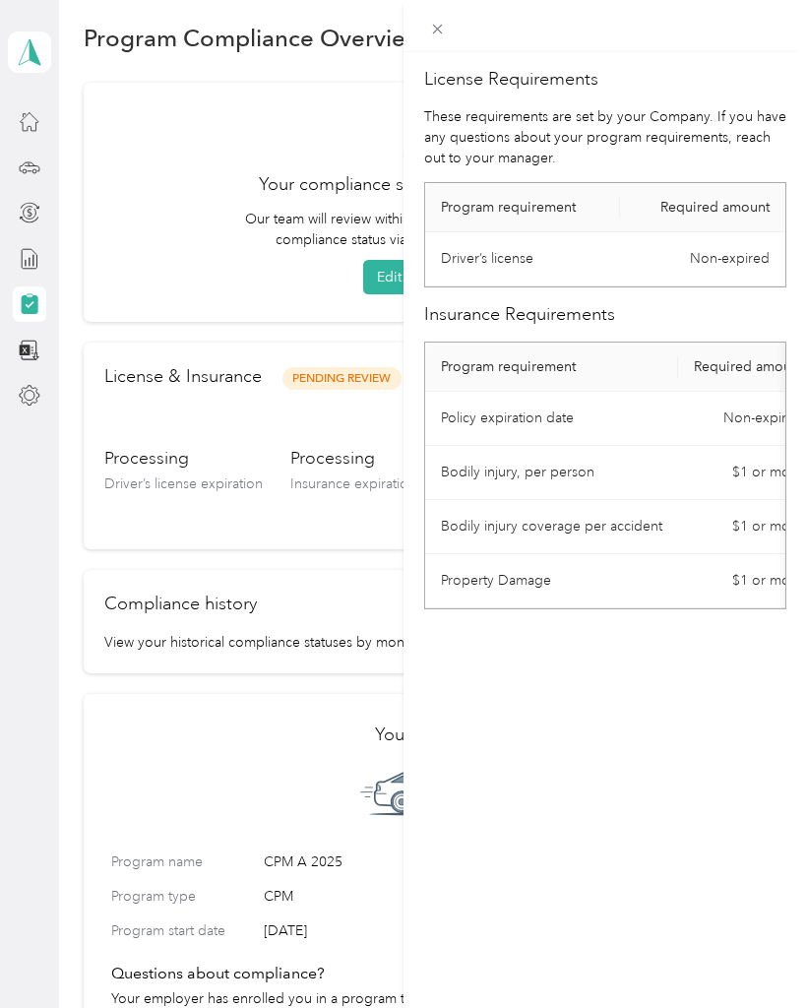
scroll to position [0, 0]
click at [684, 768] on div "License Requirements These requirements are set by your Company. If you have an…" at bounding box center [606, 556] width 404 height 1008
click at [525, 827] on div "License Requirements These requirements are set by your Company. If you have an…" at bounding box center [606, 556] width 404 height 1008
click at [449, 54] on div "Close" at bounding box center [438, 56] width 49 height 34
click at [443, 56] on div "Close" at bounding box center [438, 56] width 49 height 34
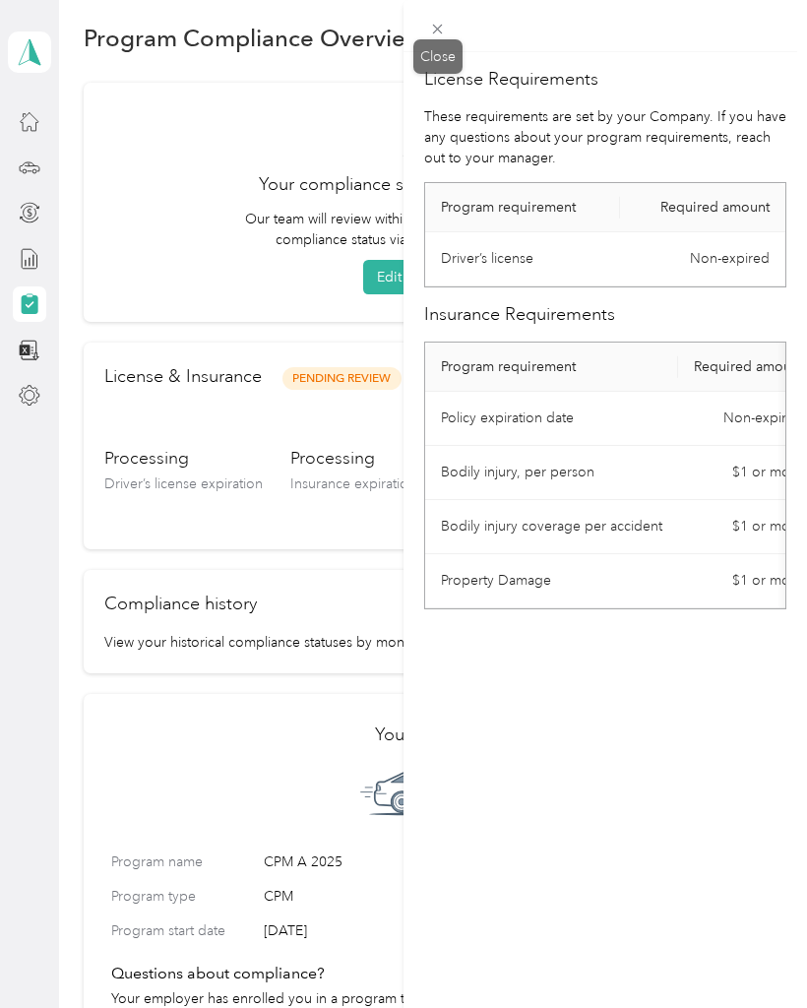
click at [448, 29] on span at bounding box center [438, 29] width 28 height 28
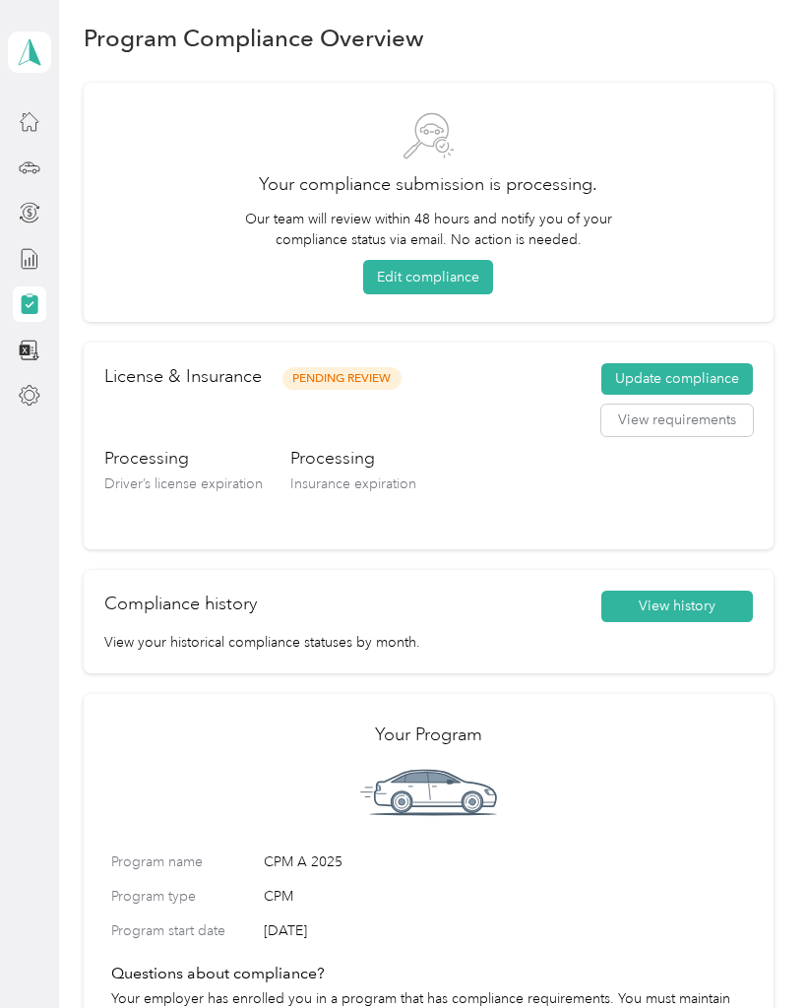
click at [457, 289] on button "Edit compliance" at bounding box center [428, 277] width 130 height 34
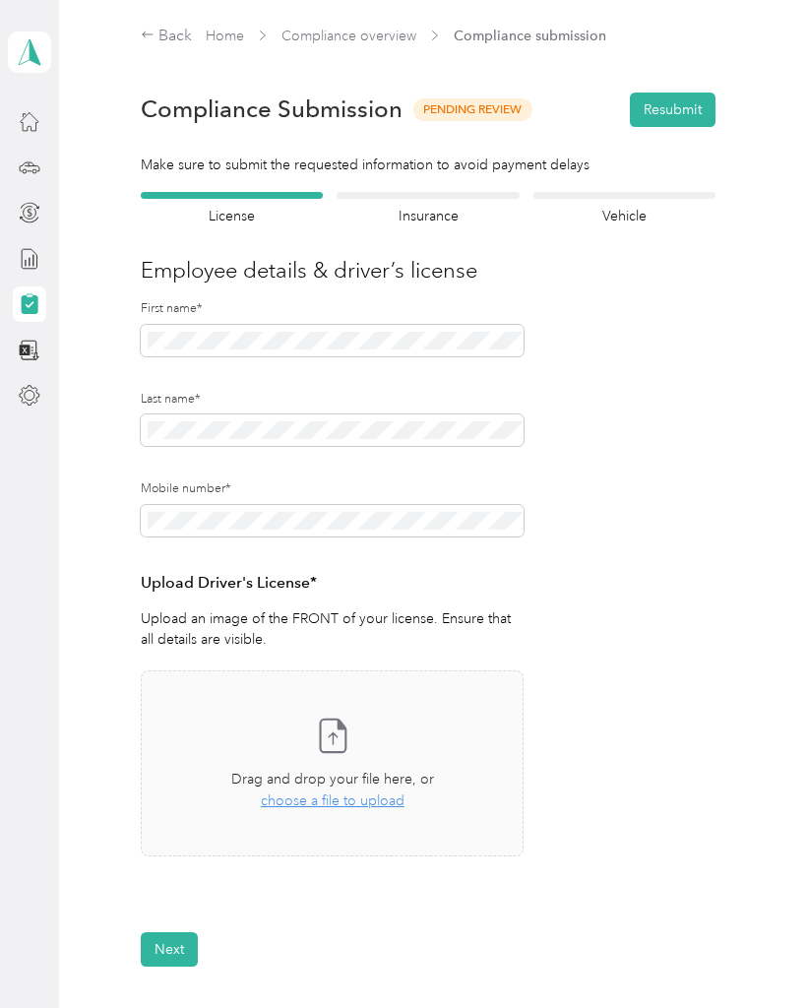
click at [360, 802] on span "choose a file to upload" at bounding box center [333, 801] width 144 height 17
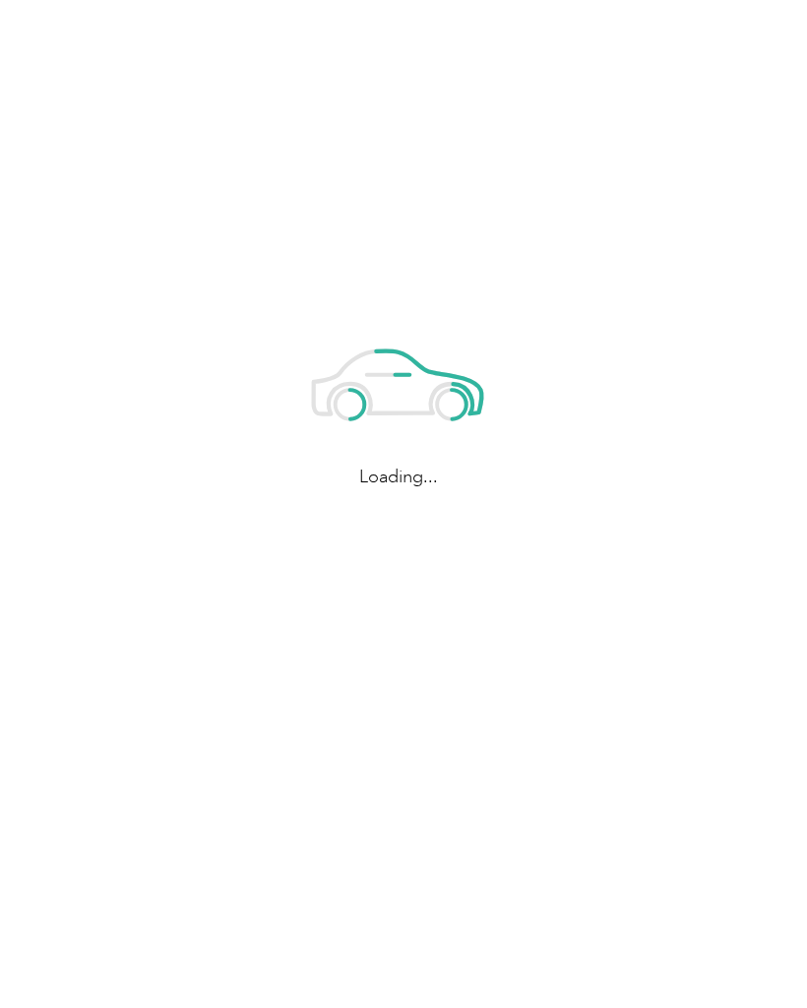
click at [0, 767] on div "Loading..." at bounding box center [399, 403] width 798 height 807
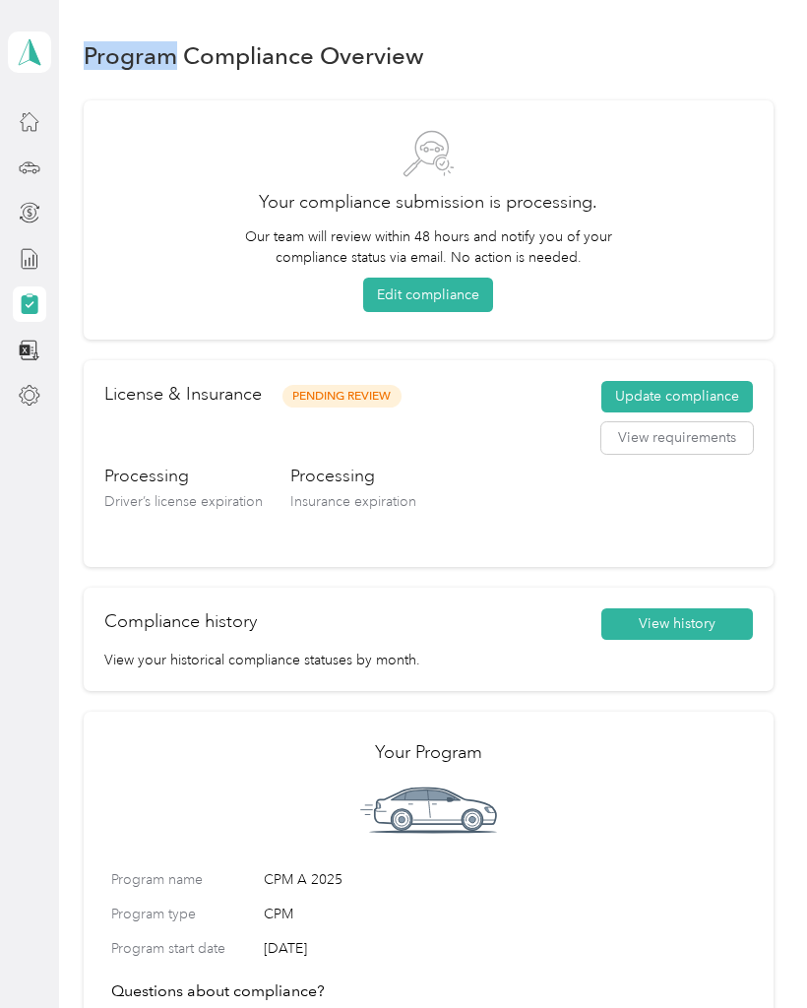
click at [4, 824] on aside "[PERSON_NAME] Personal dashboard" at bounding box center [29, 504] width 59 height 1008
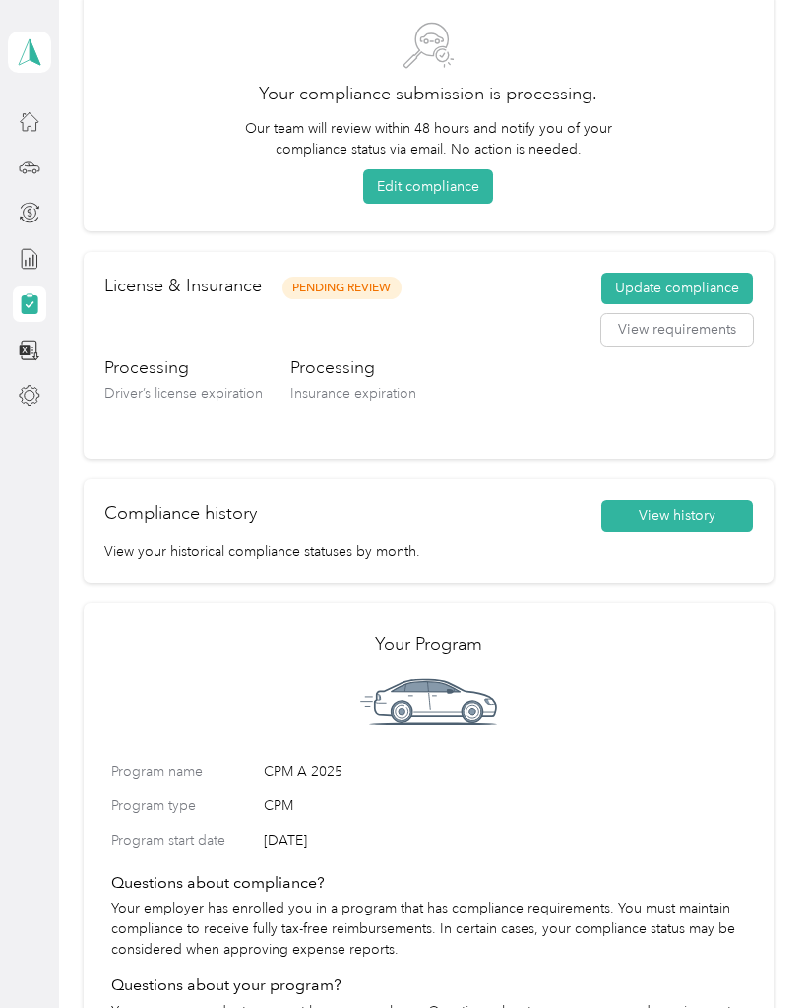
scroll to position [96, 0]
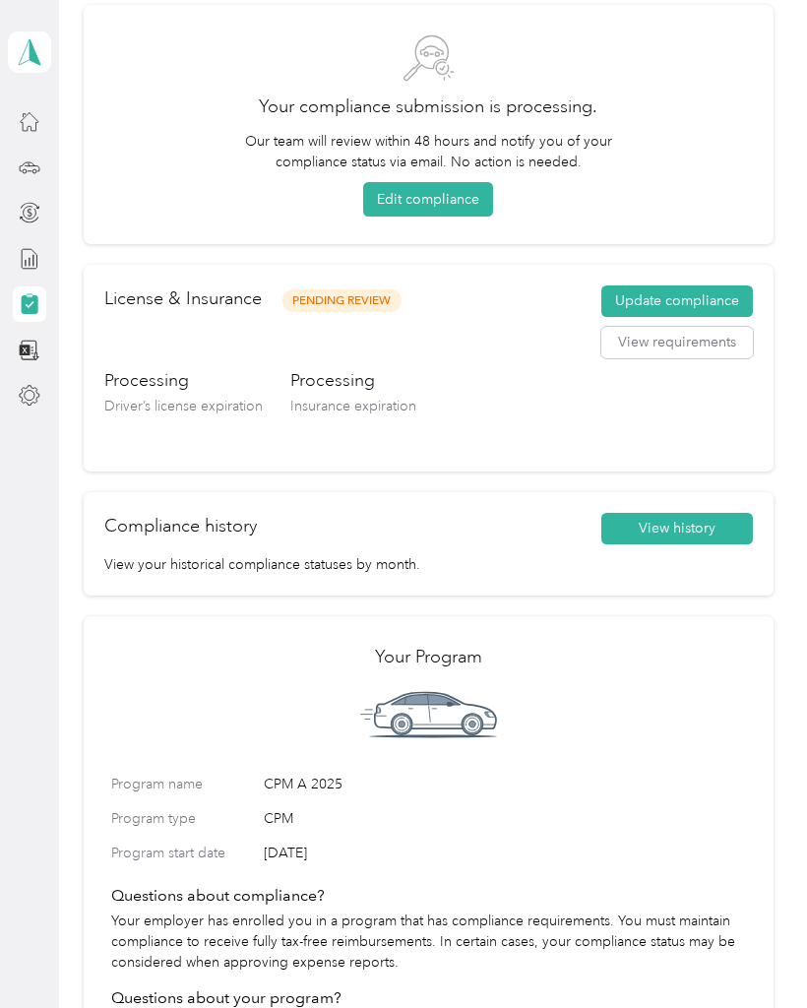
click at [714, 298] on button "Update compliance" at bounding box center [678, 302] width 152 height 32
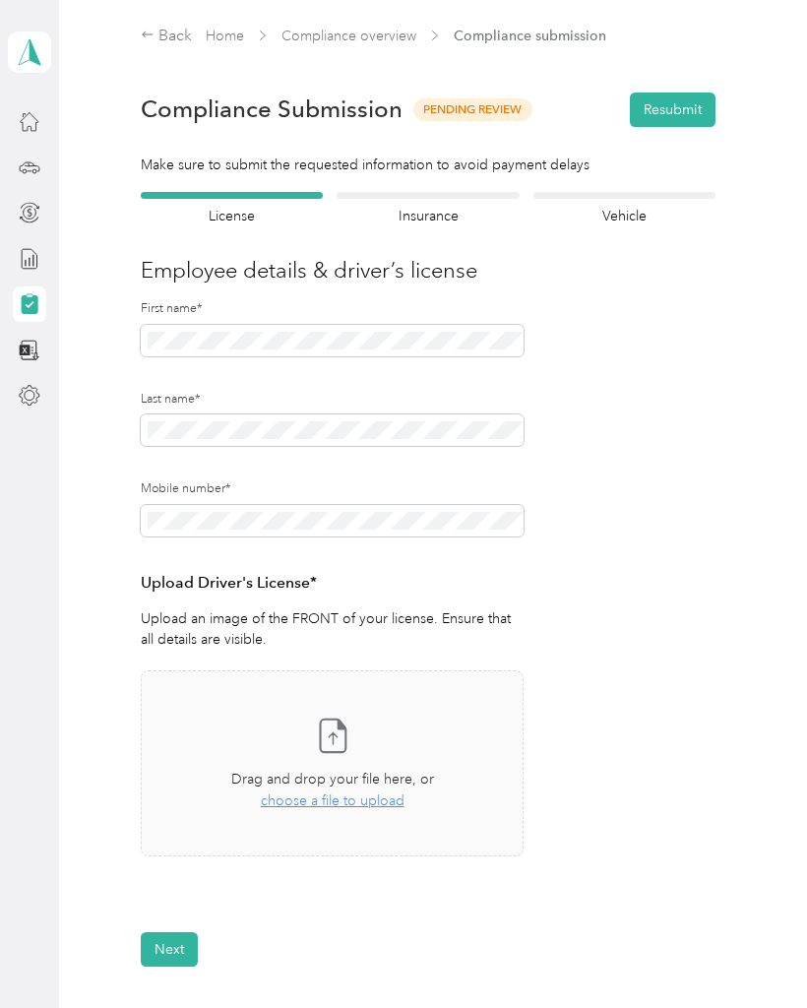
click at [371, 808] on div "Drag and drop your file here, or choose a file to upload" at bounding box center [332, 790] width 203 height 43
click at [354, 802] on span "choose a file to upload" at bounding box center [333, 801] width 144 height 17
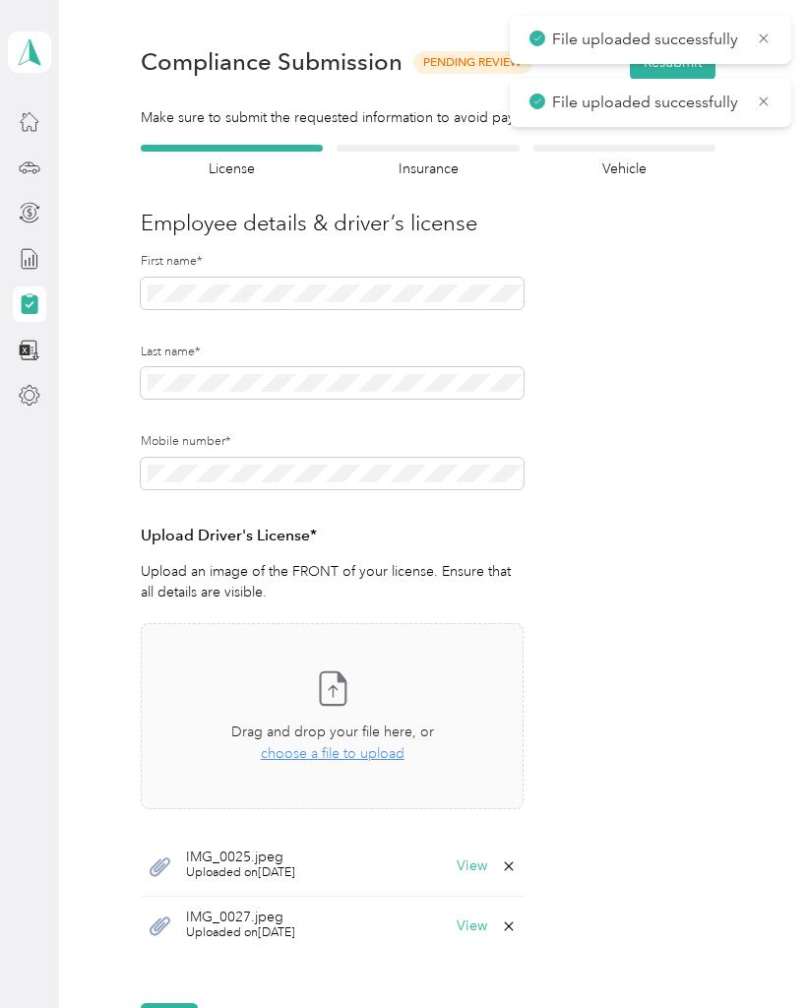
scroll to position [117, 0]
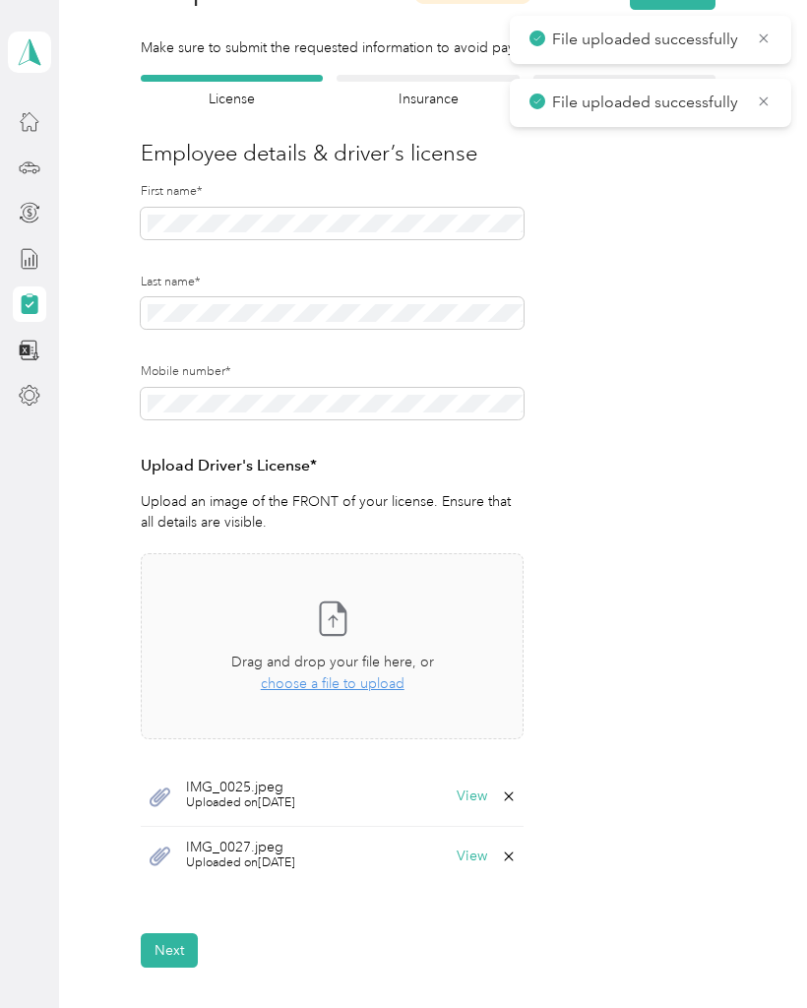
click at [268, 795] on span "Uploaded on [DATE]" at bounding box center [240, 804] width 109 height 18
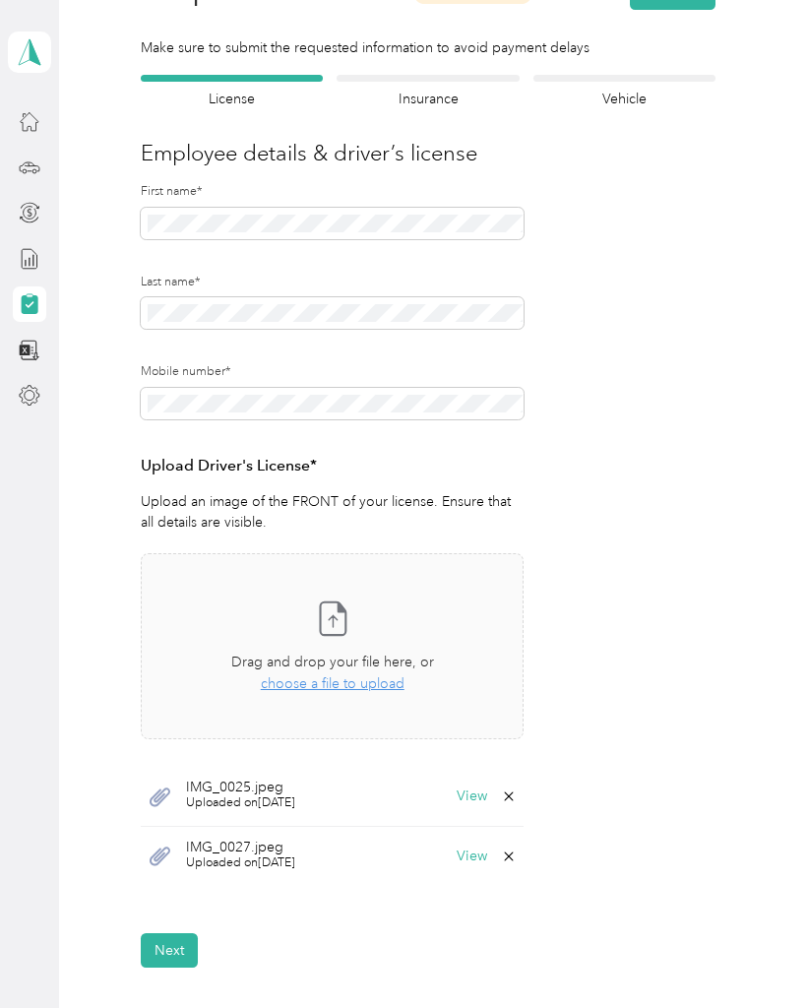
click at [487, 792] on button "View" at bounding box center [472, 797] width 31 height 14
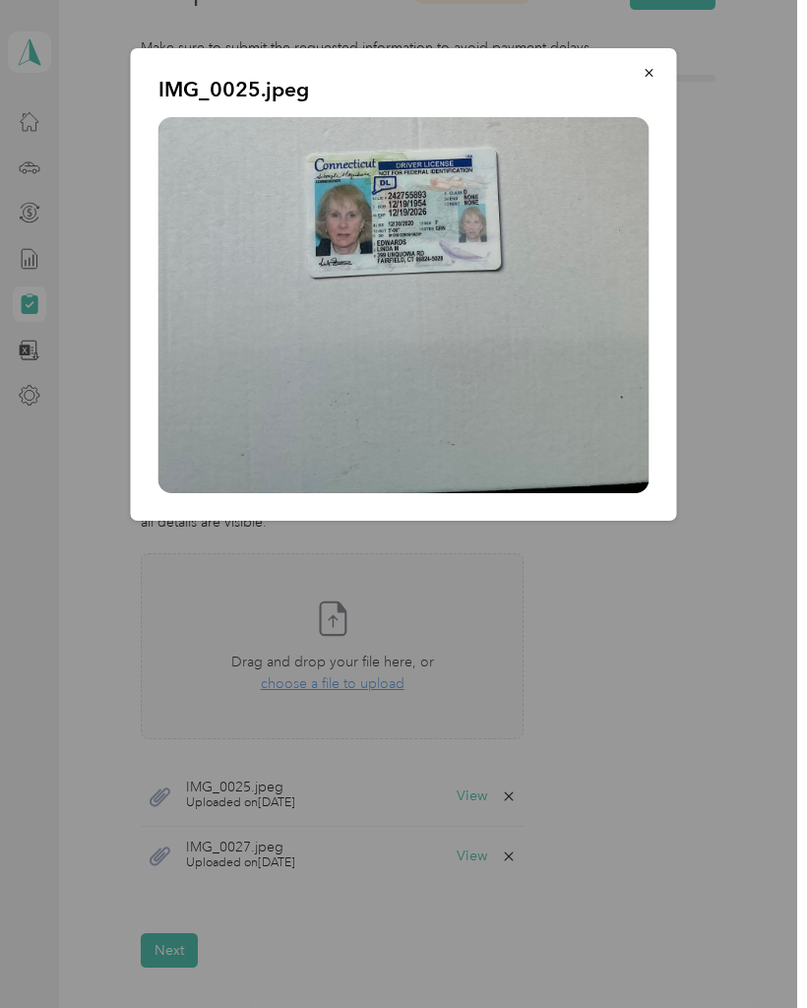
click at [639, 84] on button "button" at bounding box center [649, 72] width 41 height 34
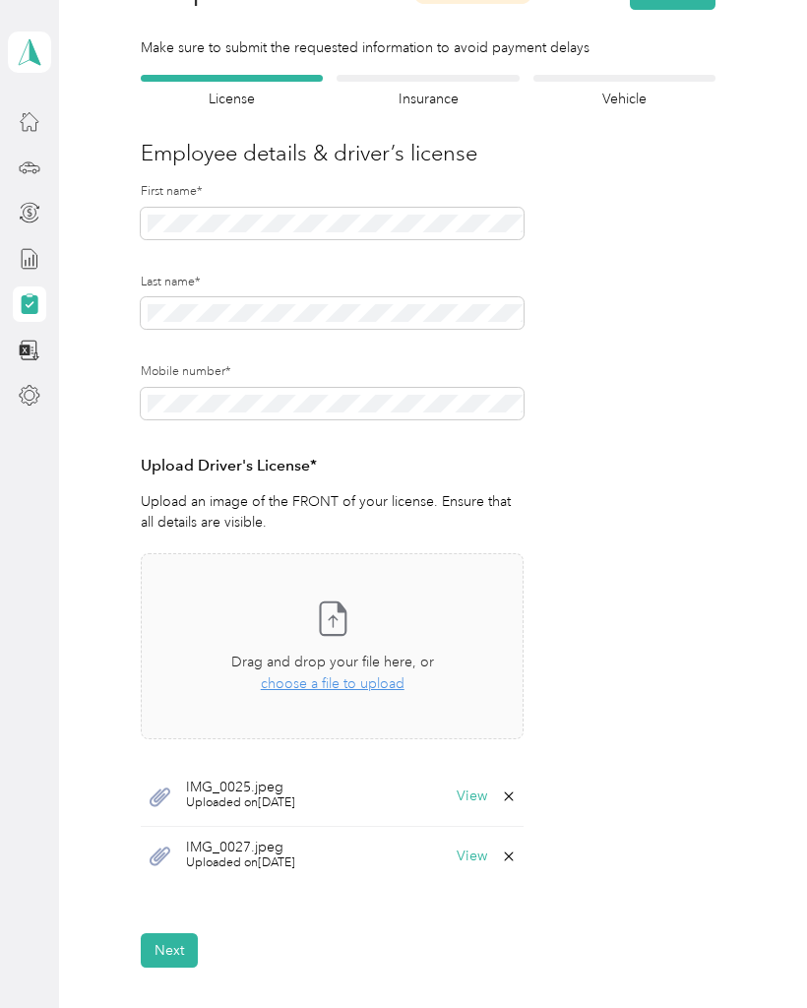
click at [478, 859] on button "View" at bounding box center [472, 857] width 31 height 14
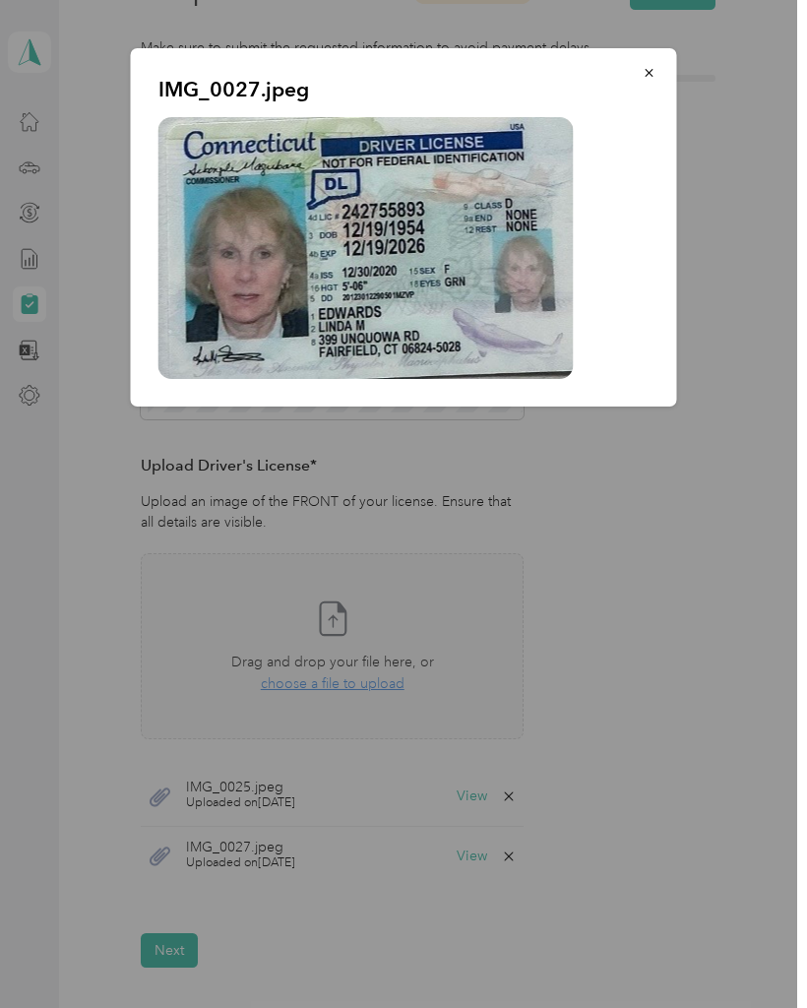
click at [651, 75] on icon "button" at bounding box center [649, 73] width 8 height 8
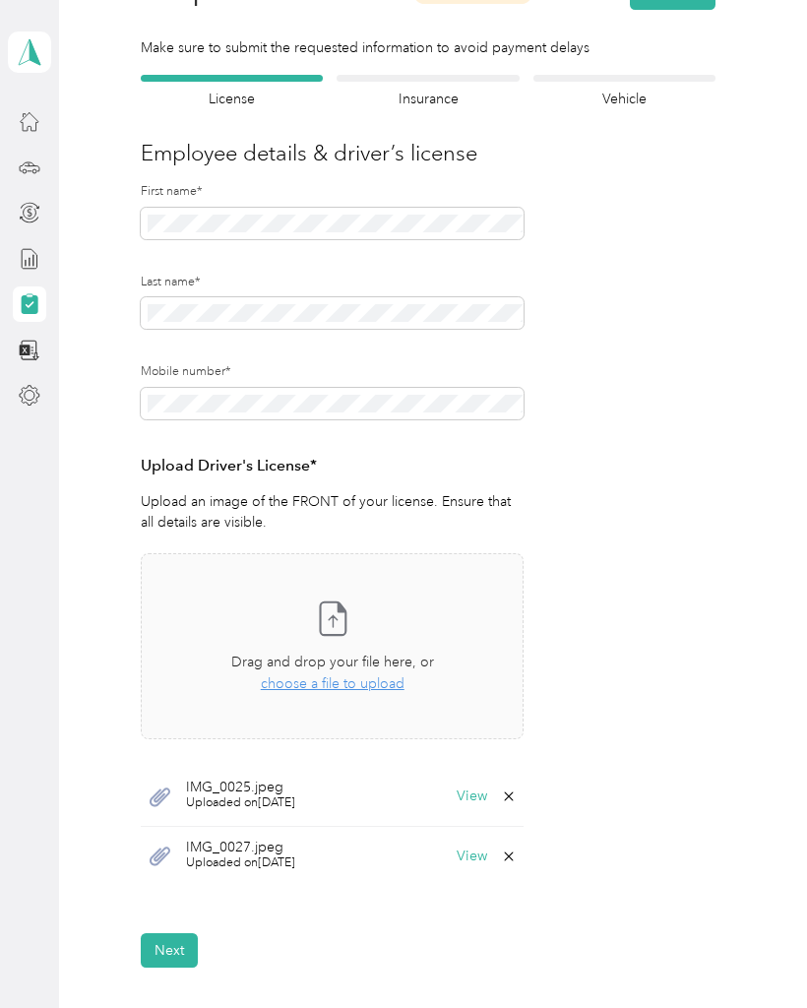
click at [517, 857] on icon at bounding box center [509, 857] width 16 height 16
click at [467, 872] on button "Yes" at bounding box center [466, 868] width 38 height 32
click at [479, 802] on button "View" at bounding box center [472, 797] width 31 height 14
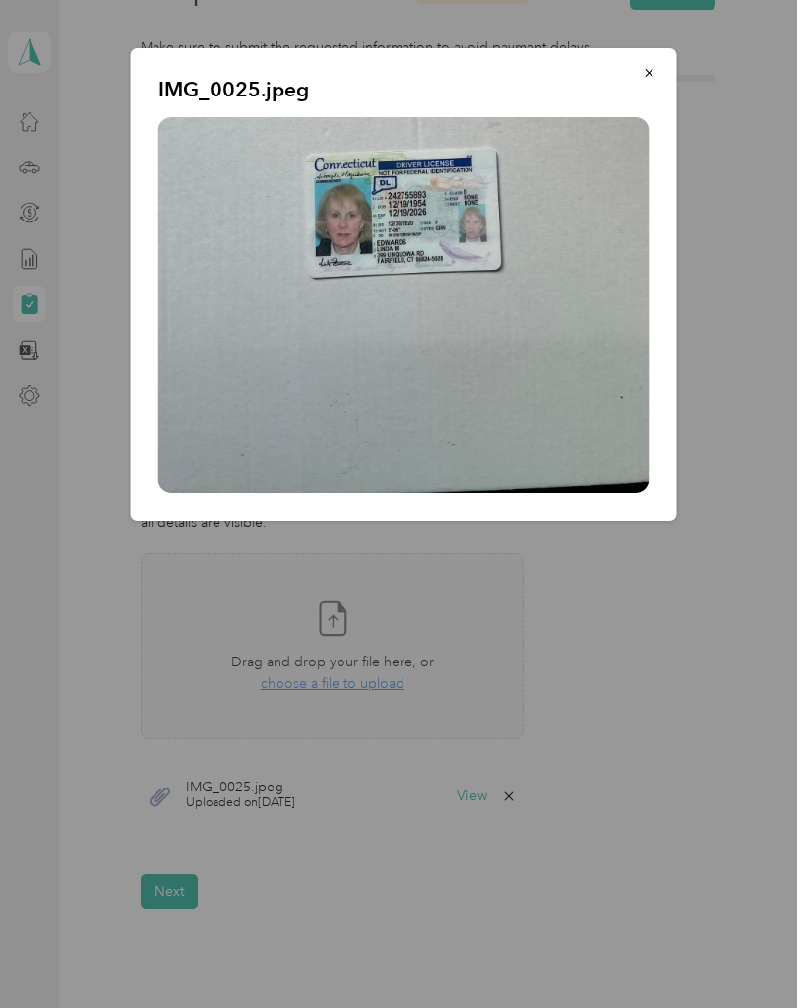
click at [633, 69] on button "button" at bounding box center [649, 72] width 41 height 34
